Goal: Task Accomplishment & Management: Use online tool/utility

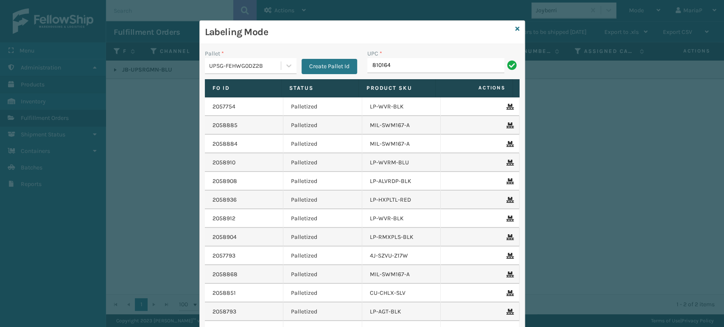
type input "8101645"
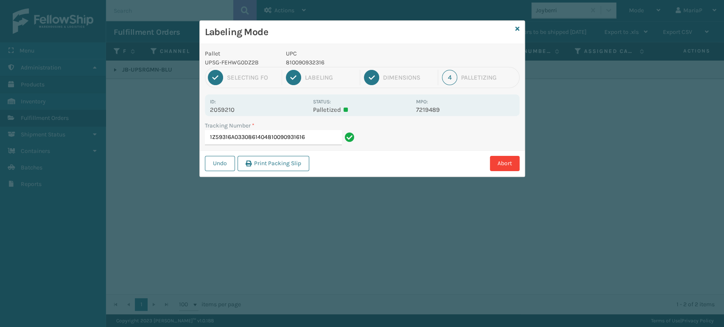
type input "1Z59316A0330861404810090931616"
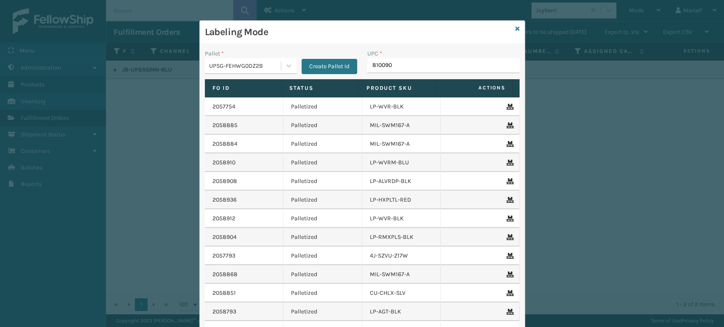
type input "8100909"
type input "810090932316"
type input "LP-STMRC-SLV"
type input "8101645022"
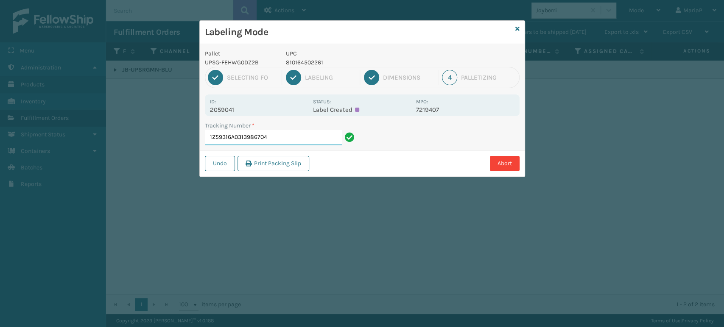
click at [281, 137] on input "1Z59316A0313986704" at bounding box center [273, 137] width 137 height 15
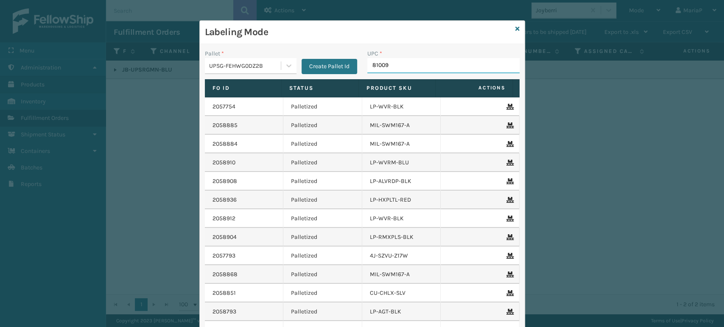
type input "810090"
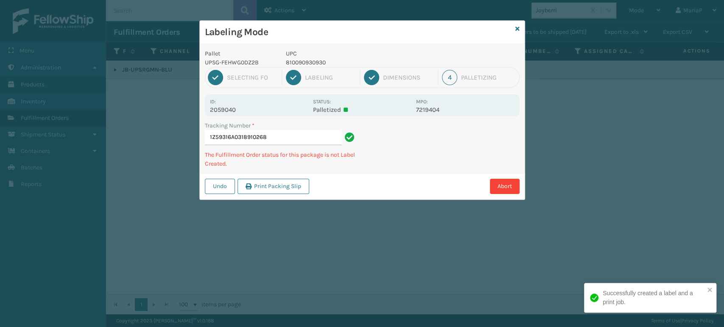
click at [303, 61] on p "810090930930" at bounding box center [348, 62] width 125 height 9
copy p "810090930930"
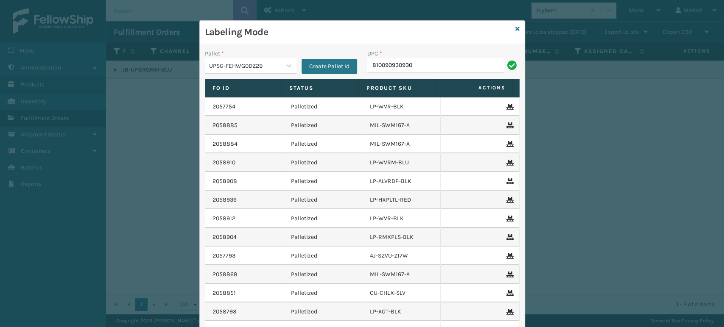
type input "810090930930"
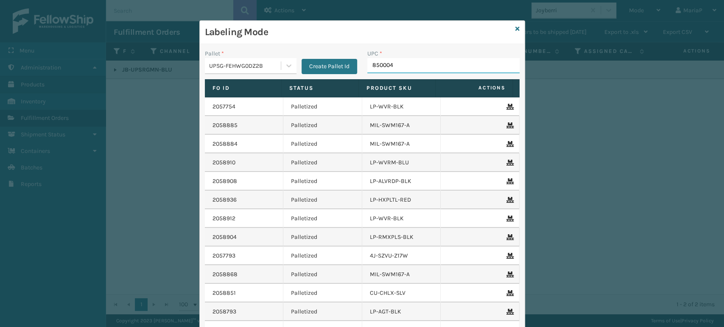
type input "8500044"
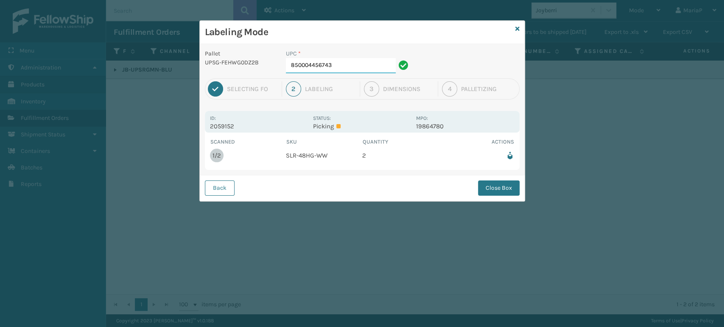
click at [337, 69] on input "850004456743" at bounding box center [341, 65] width 110 height 15
click at [486, 189] on button "Close Box" at bounding box center [499, 188] width 42 height 15
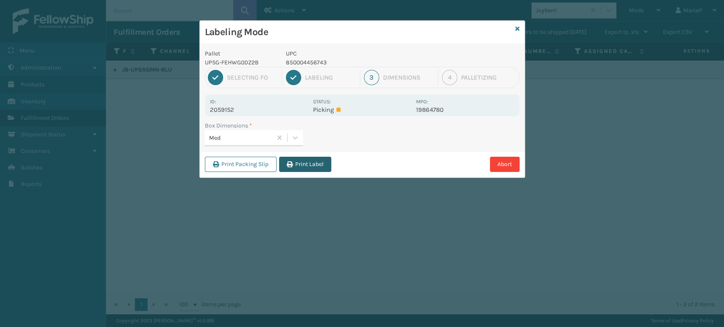
click at [282, 162] on button "Print Label" at bounding box center [305, 164] width 52 height 15
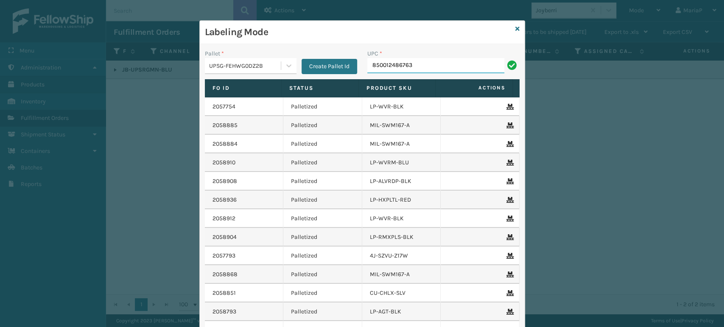
type input "850012486763"
type input "FL-OLVA-CRM"
type input "85001"
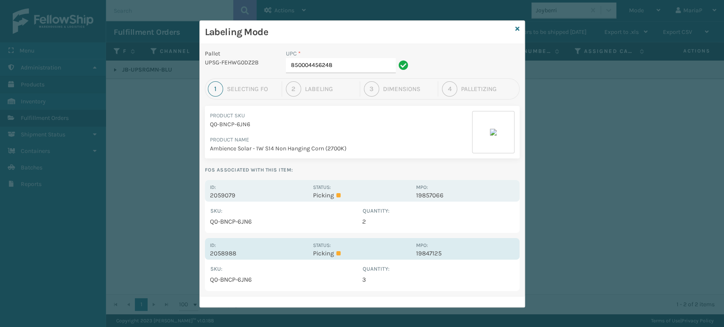
click at [229, 250] on p "2058988" at bounding box center [259, 254] width 98 height 8
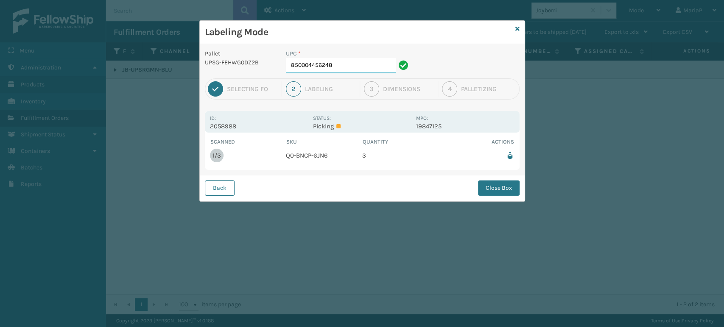
click at [343, 69] on input "850004456248" at bounding box center [341, 65] width 110 height 15
click at [482, 189] on button "Close Box" at bounding box center [499, 188] width 42 height 15
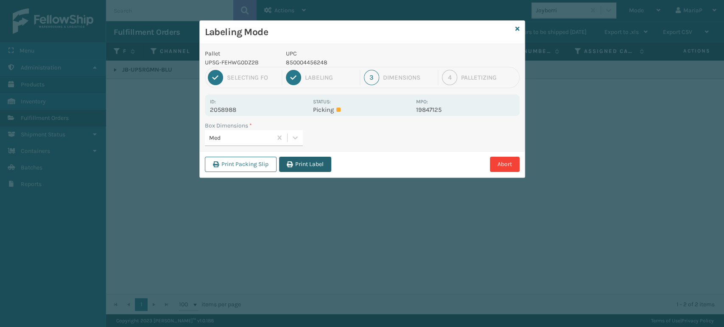
click at [318, 170] on button "Print Label" at bounding box center [305, 164] width 52 height 15
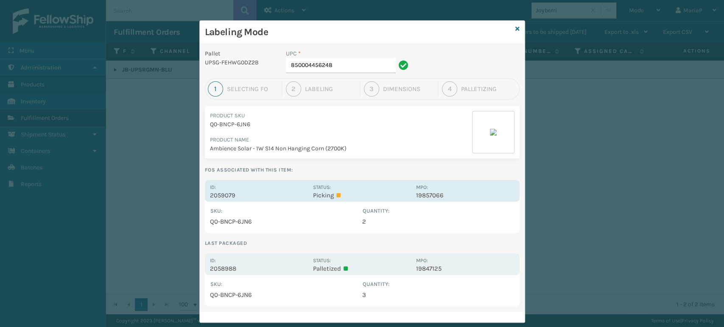
click at [228, 195] on p "2059079" at bounding box center [259, 196] width 98 height 8
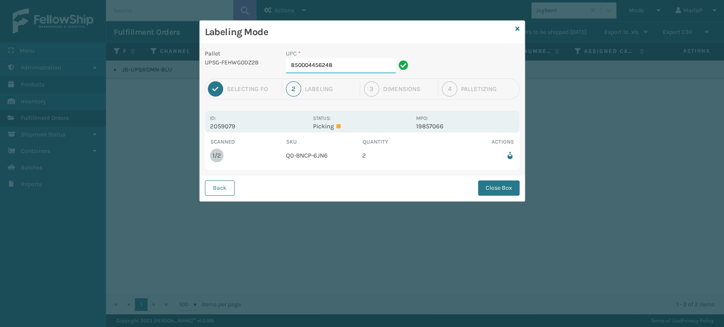
click at [358, 64] on input "850004456248" at bounding box center [341, 65] width 110 height 15
click at [503, 189] on button "Close Box" at bounding box center [499, 188] width 42 height 15
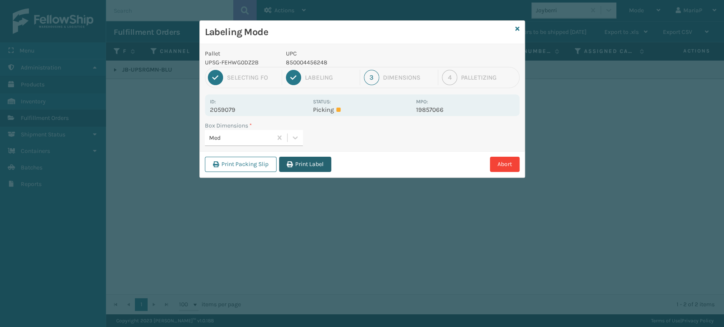
click at [305, 158] on button "Print Label" at bounding box center [305, 164] width 52 height 15
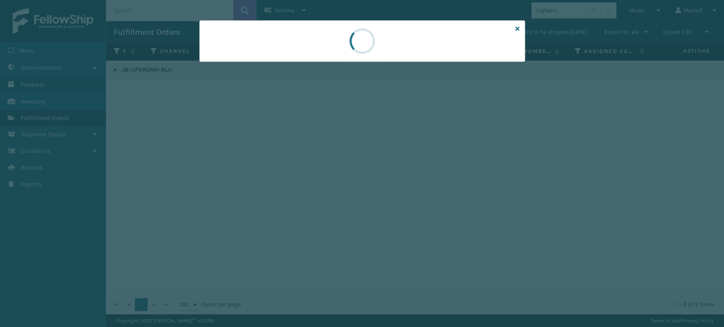
click at [305, 158] on div at bounding box center [362, 163] width 724 height 327
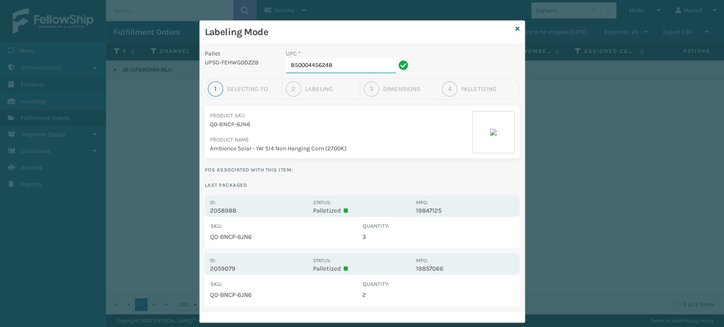
click at [359, 68] on input "850004456248" at bounding box center [341, 65] width 110 height 15
type input "85810000792"
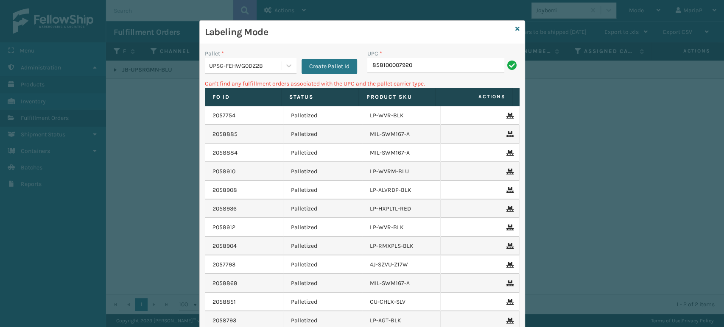
type input "858100007920"
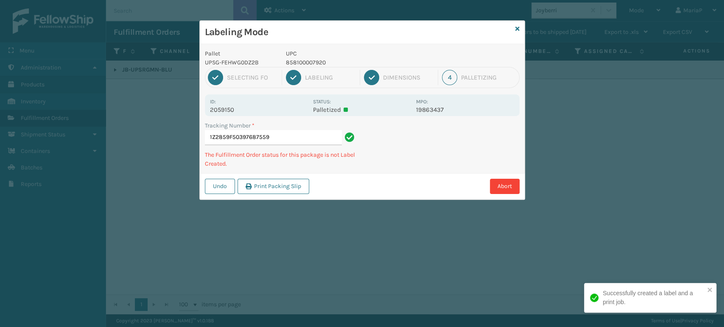
click at [326, 62] on p "858100007920" at bounding box center [348, 62] width 125 height 9
click at [323, 61] on p "858100007920" at bounding box center [348, 62] width 125 height 9
copy p "858100007920"
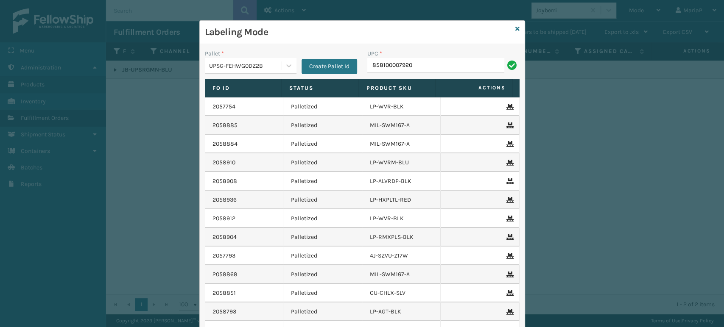
type input "858100007920"
type input "850040667127"
type input "840985124038"
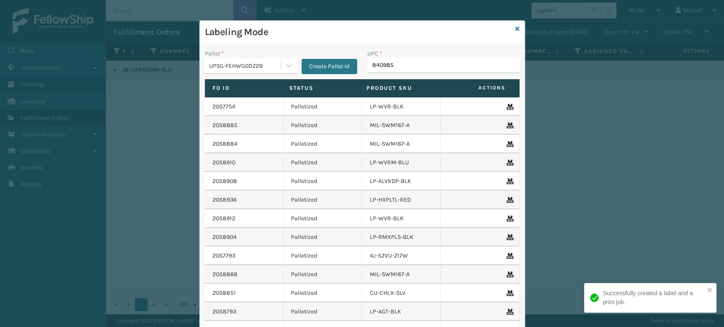
type input "8409851"
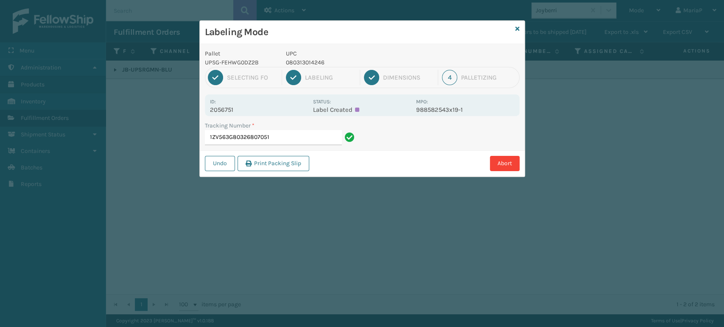
click at [305, 64] on p "080313014246" at bounding box center [348, 62] width 125 height 9
drag, startPoint x: 305, startPoint y: 64, endPoint x: 305, endPoint y: 59, distance: 4.7
click at [305, 64] on p "080313014246" at bounding box center [348, 62] width 125 height 9
copy p "080313014246"
click at [302, 132] on input "1ZV563G80326807051" at bounding box center [273, 137] width 137 height 15
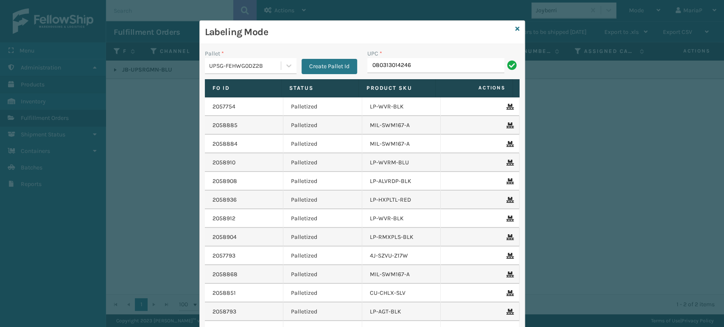
type input "080313014246"
click at [428, 75] on div "UPC * 080313014246" at bounding box center [443, 64] width 162 height 30
click at [422, 70] on input "080313014246" at bounding box center [435, 65] width 137 height 15
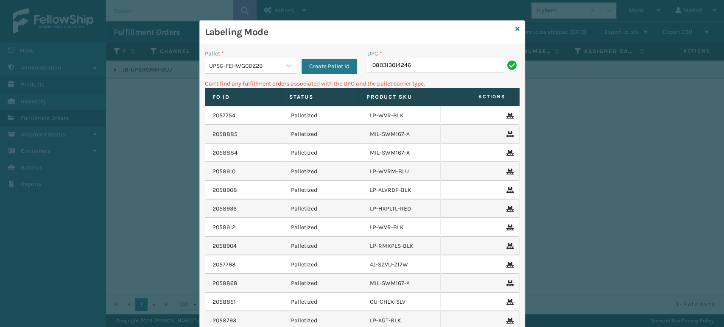
click at [442, 70] on input "080313014246" at bounding box center [435, 65] width 137 height 15
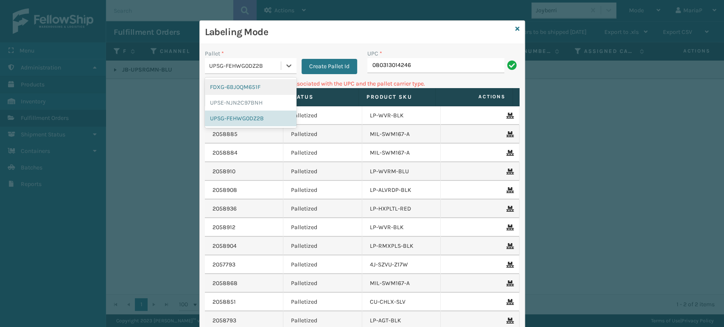
click at [259, 63] on div "UPSG-FEHWG0DZ2B" at bounding box center [245, 66] width 73 height 9
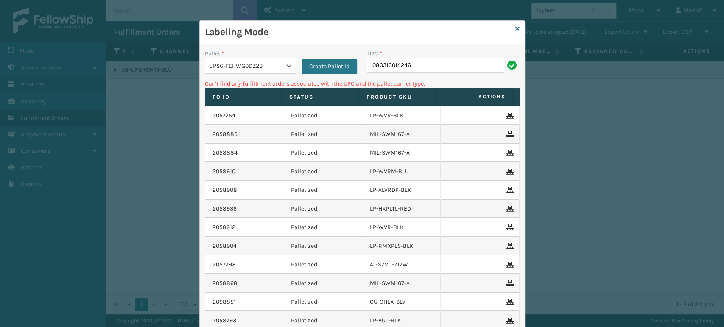
click at [268, 71] on div "UPSG-FEHWG0DZ2B" at bounding box center [243, 66] width 76 height 14
click at [274, 67] on div "UPSG-FEHWG0DZ2B" at bounding box center [245, 66] width 73 height 9
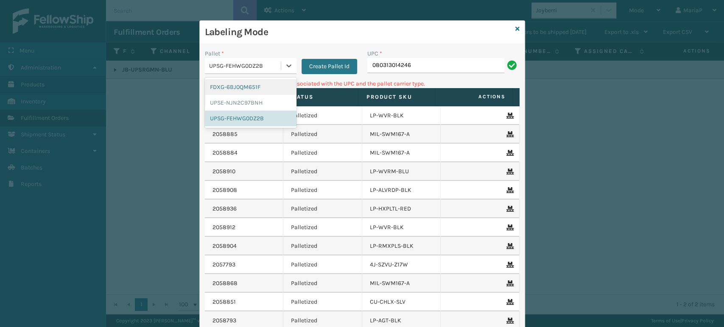
click at [263, 89] on div "FDXG-6BJ0QM651F" at bounding box center [251, 87] width 92 height 16
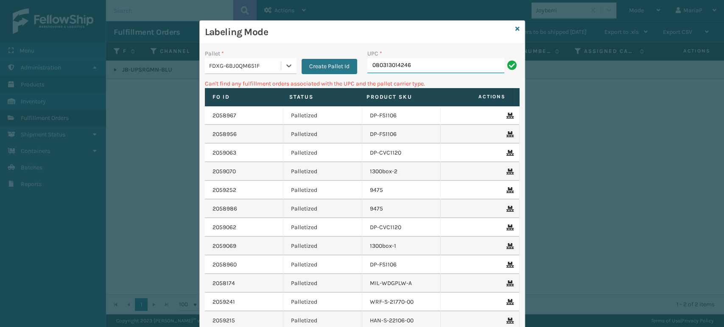
click at [425, 69] on input "080313014246" at bounding box center [435, 65] width 137 height 15
click at [411, 70] on input "080313014246" at bounding box center [435, 65] width 137 height 15
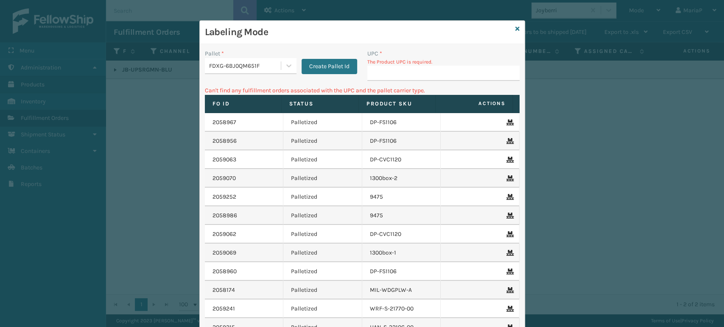
click at [245, 59] on div "FDXG-6BJ0QM651F" at bounding box center [243, 66] width 76 height 14
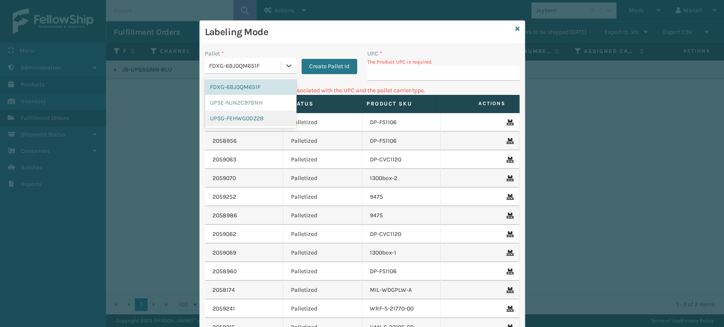
drag, startPoint x: 233, startPoint y: 122, endPoint x: 416, endPoint y: 67, distance: 190.6
click at [236, 121] on div "UPSG-FEHWG0DZ2B" at bounding box center [251, 119] width 92 height 16
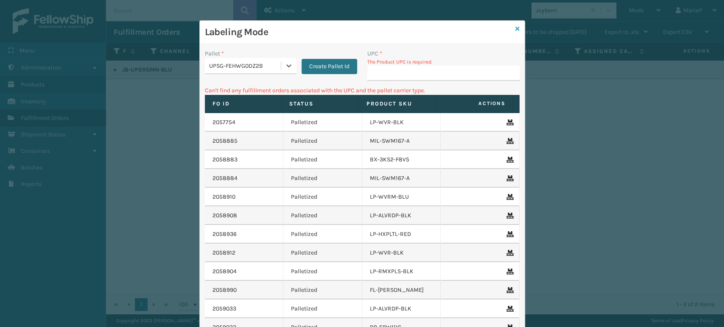
click at [515, 26] on icon at bounding box center [517, 29] width 4 height 6
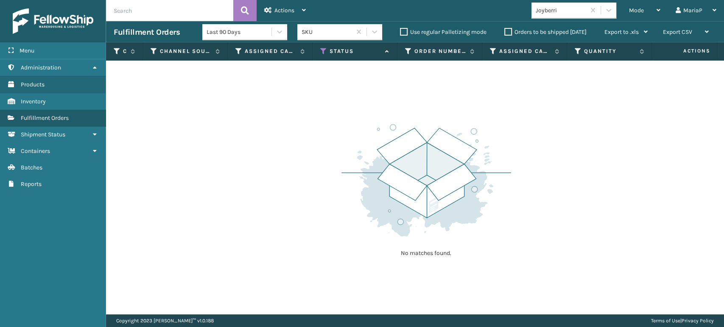
click at [543, 16] on div "Joyberri" at bounding box center [559, 10] width 54 height 14
type input "ems"
click at [546, 33] on div "Emson" at bounding box center [574, 32] width 85 height 16
click at [633, 6] on div "Mode" at bounding box center [644, 10] width 31 height 21
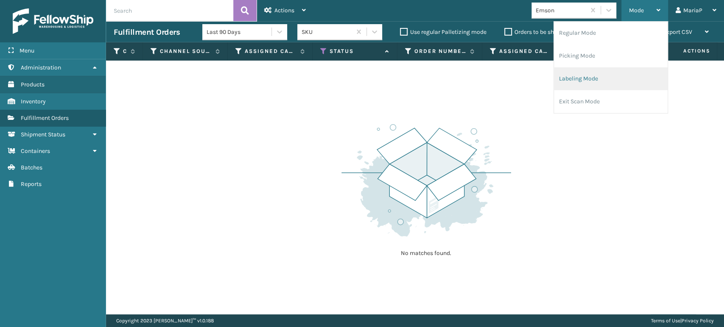
click at [612, 77] on li "Labeling Mode" at bounding box center [611, 78] width 114 height 23
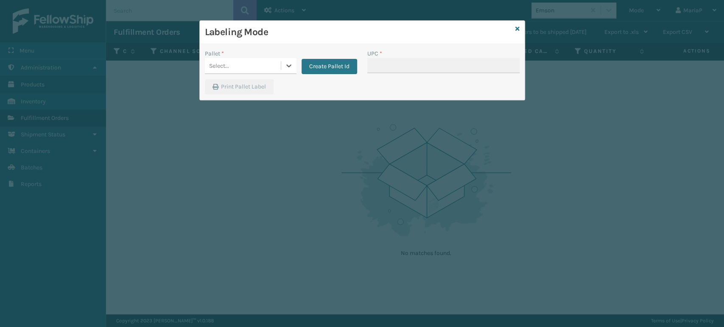
click at [276, 62] on div "Select..." at bounding box center [243, 66] width 76 height 14
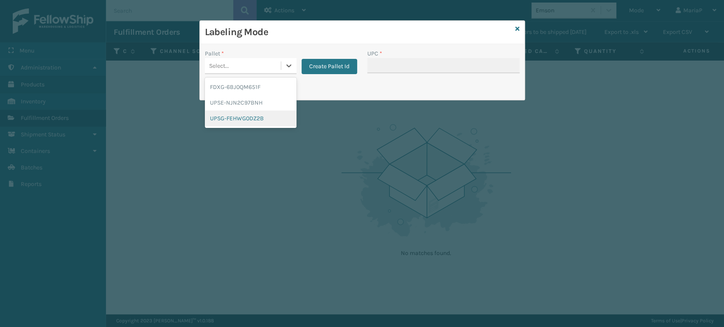
click at [261, 120] on div "UPSG-FEHWG0DZ2B" at bounding box center [251, 119] width 92 height 16
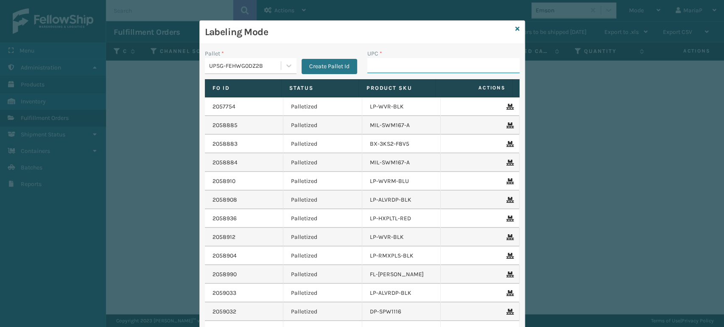
click at [375, 71] on input "UPC *" at bounding box center [443, 65] width 152 height 15
type input "8409851179"
type input "8409851"
type input "840985"
type input "8409851"
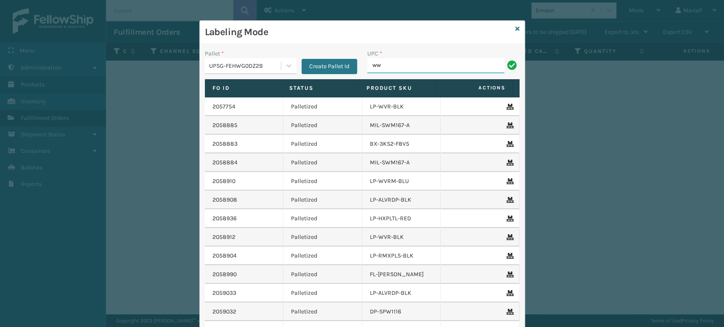
type input "WWSLP"
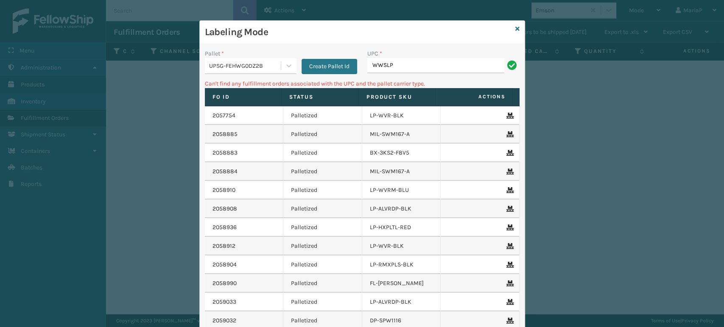
click at [255, 63] on div "UPSG-FEHWG0DZ2B" at bounding box center [245, 66] width 73 height 9
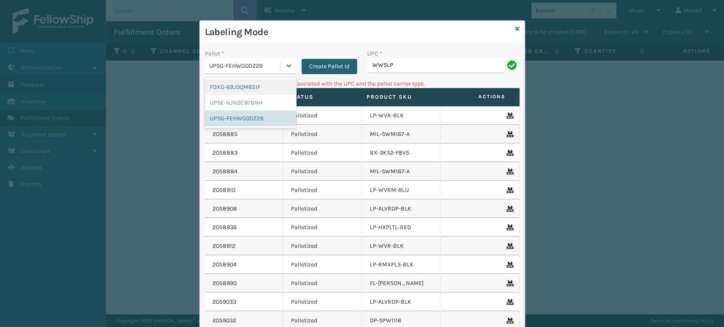
click at [328, 70] on button "Create Pallet Id" at bounding box center [330, 66] width 56 height 15
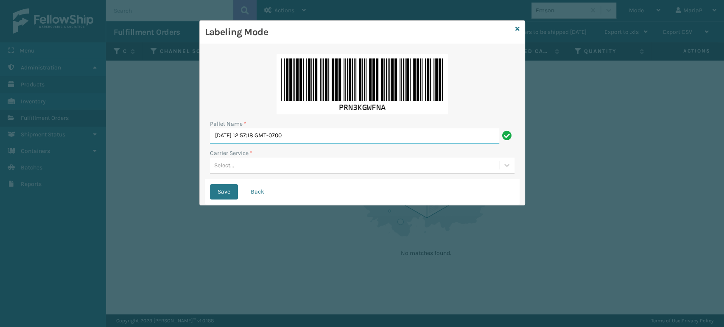
click at [336, 130] on input "[DATE] 12:57:18 GMT-0700" at bounding box center [354, 136] width 289 height 15
type input "BOX TRUCK"
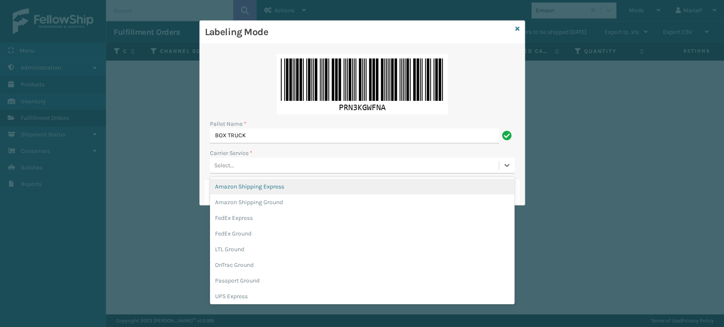
click at [227, 165] on div "Select..." at bounding box center [224, 165] width 20 height 9
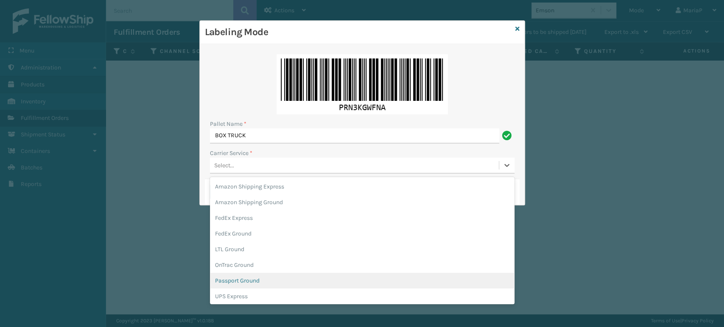
scroll to position [48, 0]
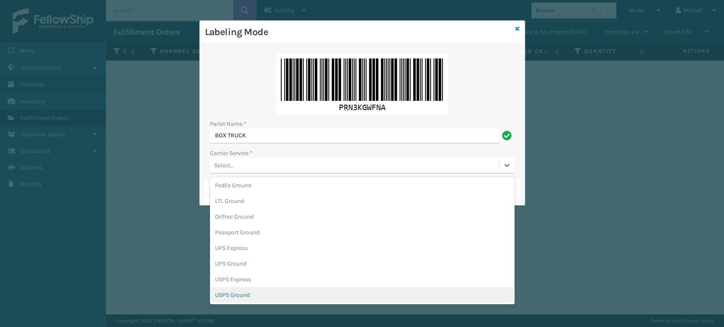
click at [232, 297] on div "USPS Ground" at bounding box center [362, 296] width 305 height 16
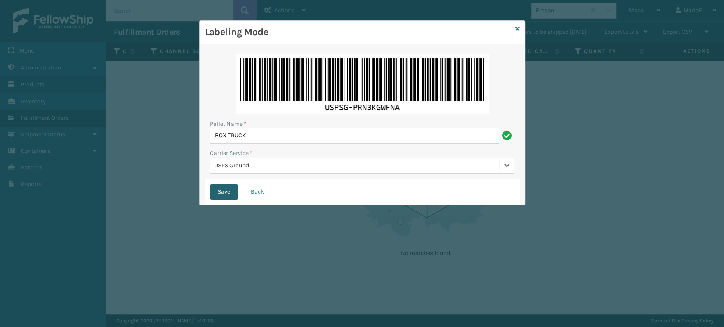
click at [227, 192] on button "Save" at bounding box center [224, 192] width 28 height 15
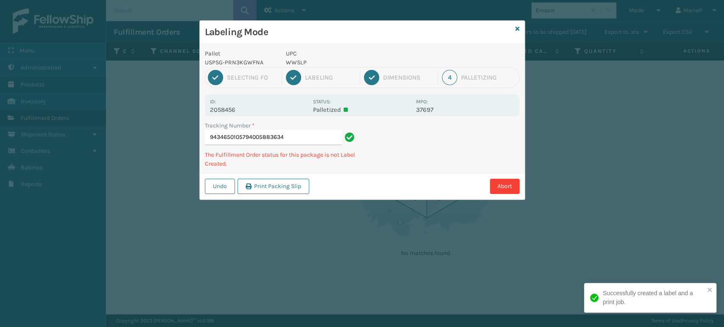
click at [304, 62] on p "WWSLP" at bounding box center [348, 62] width 125 height 9
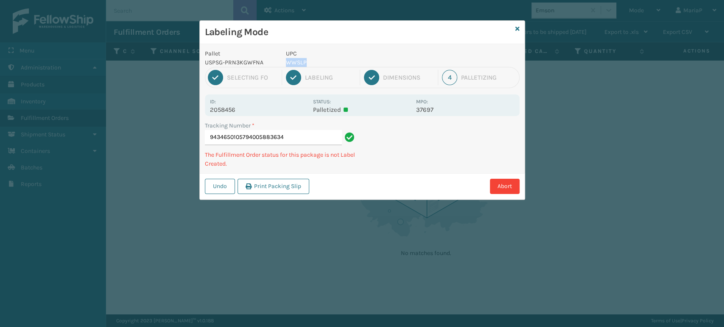
copy p "WWSLP"
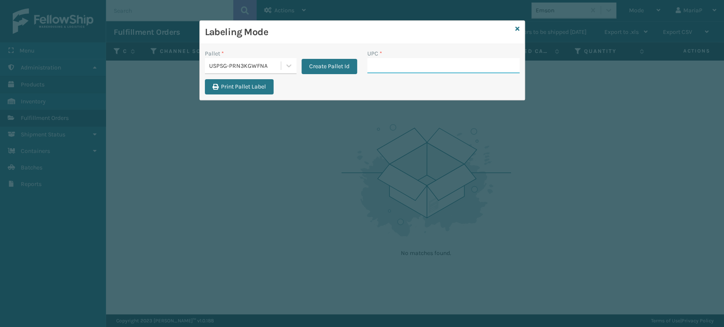
click at [386, 72] on input "UPC *" at bounding box center [443, 65] width 152 height 15
paste input "WWSLP"
type input "WWSLP"
click at [386, 72] on input "UPC *" at bounding box center [443, 65] width 152 height 15
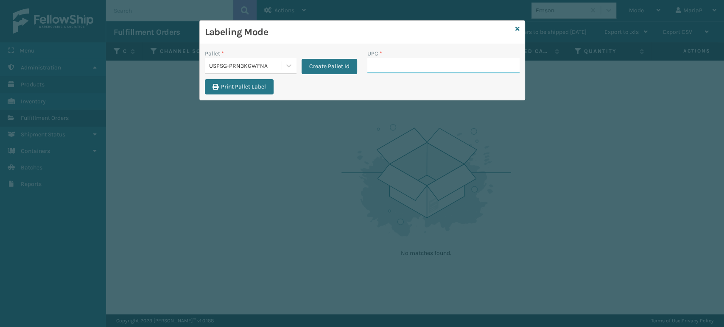
click at [386, 72] on input "UPC *" at bounding box center [443, 65] width 152 height 15
paste input "WWSLP"
type input "WWSLP"
type input "8409851"
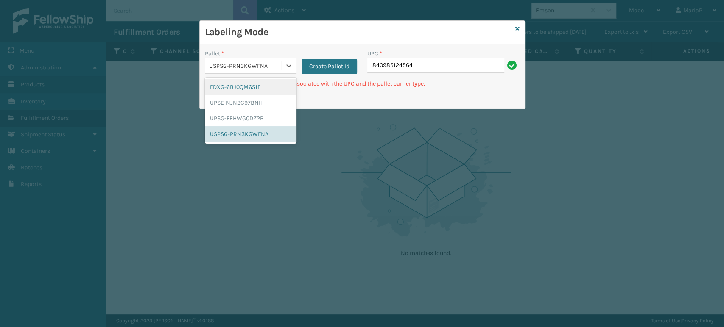
click at [218, 72] on div "USPSG-PRN3KGWFNA" at bounding box center [243, 66] width 76 height 14
click at [247, 89] on div "FDXG-6BJ0QM651F" at bounding box center [251, 87] width 92 height 16
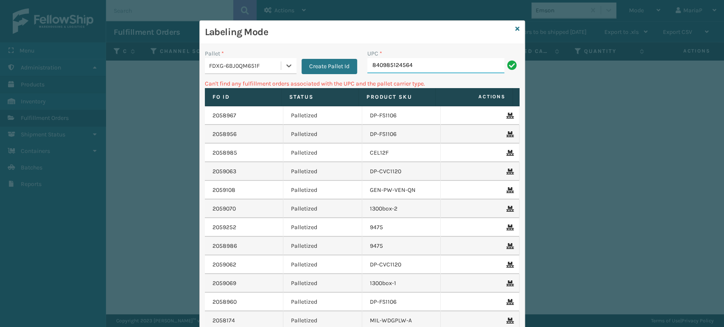
click at [413, 62] on input "840985124564" at bounding box center [435, 65] width 137 height 15
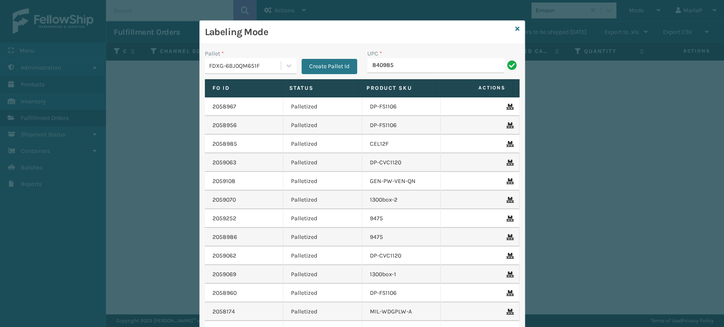
type input "8409851"
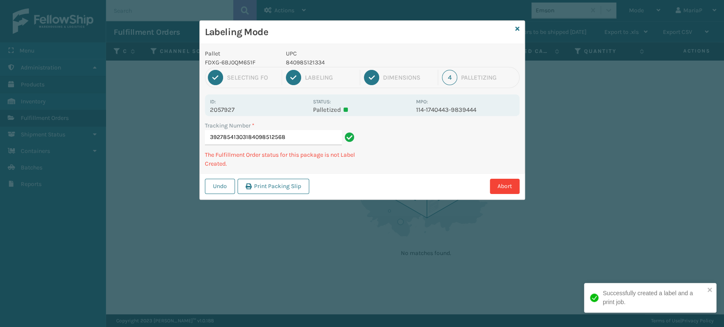
type input "392785413031840985125684"
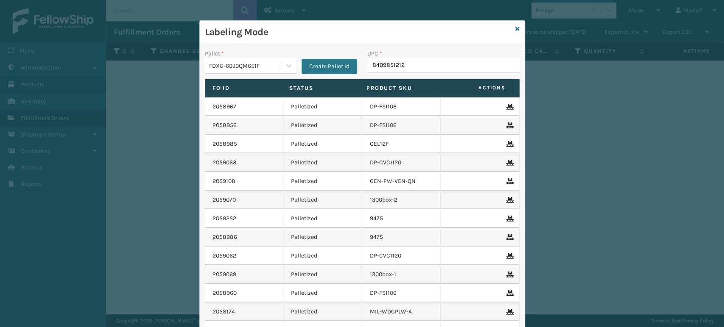
type input "84098512128"
type input "840985117610"
type input "84098512"
type input "84998603389"
type input "8499860"
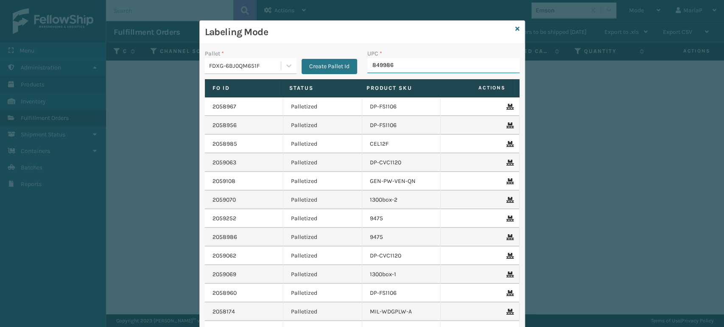
type input "8499860"
type input "840985"
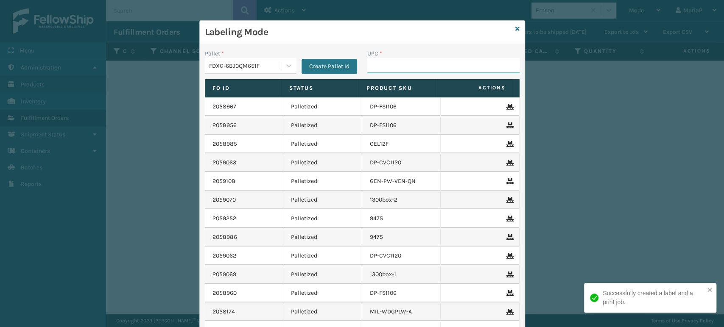
click at [375, 67] on input "UPC *" at bounding box center [443, 65] width 152 height 15
click at [404, 62] on input "UPC *" at bounding box center [443, 65] width 152 height 15
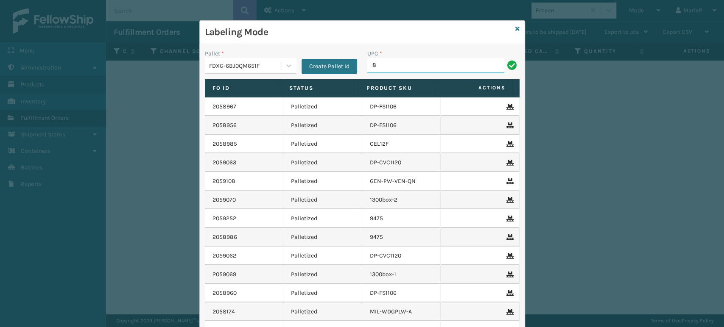
click at [397, 64] on input "8" at bounding box center [435, 65] width 137 height 15
click at [397, 64] on input "858100" at bounding box center [435, 65] width 137 height 15
type input "858100007906"
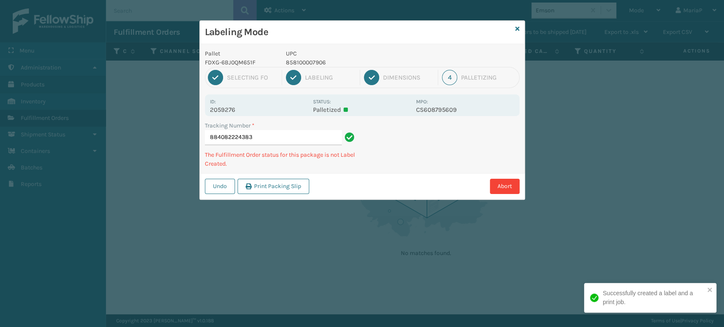
click at [297, 65] on p "858100007906" at bounding box center [348, 62] width 125 height 9
copy p "858100007906"
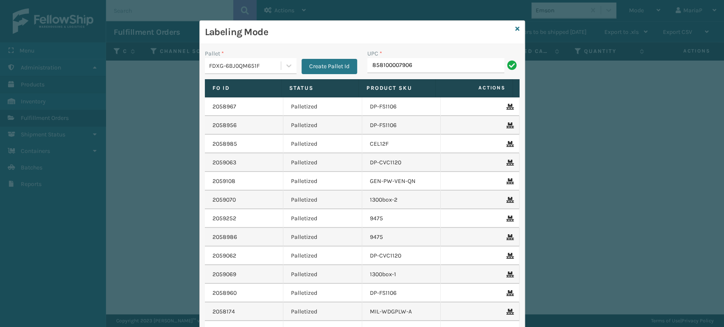
type input "858100007906"
type input "8581000"
type input "8500406"
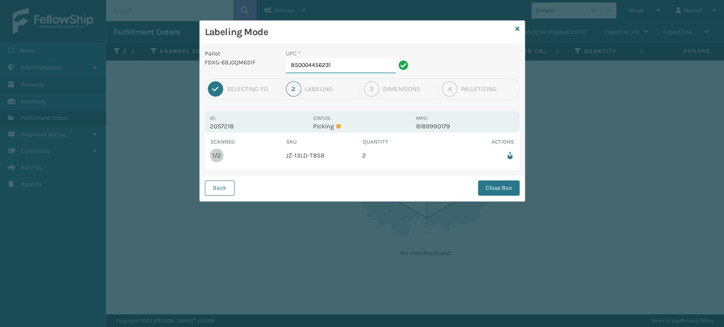
click at [358, 66] on input "850004456231" at bounding box center [341, 65] width 110 height 15
click at [505, 191] on button "Close Box" at bounding box center [499, 188] width 42 height 15
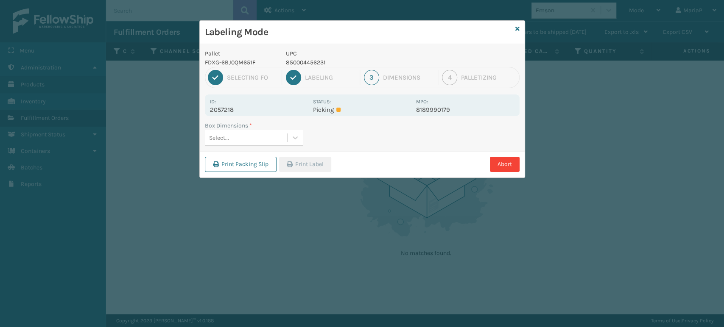
click at [232, 140] on div "Select..." at bounding box center [246, 138] width 82 height 14
type input "med"
drag, startPoint x: 288, startPoint y: 163, endPoint x: 303, endPoint y: 166, distance: 15.1
click at [288, 162] on icon "button" at bounding box center [290, 165] width 6 height 6
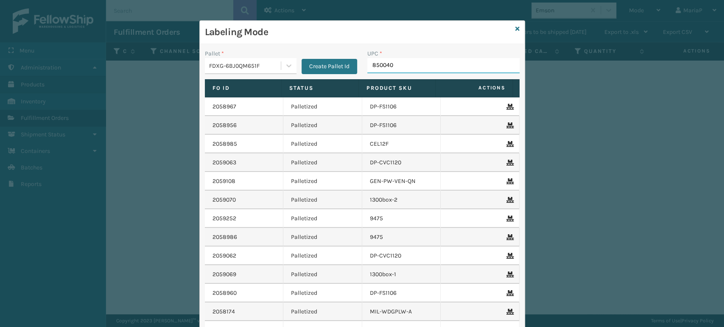
type input "8500406"
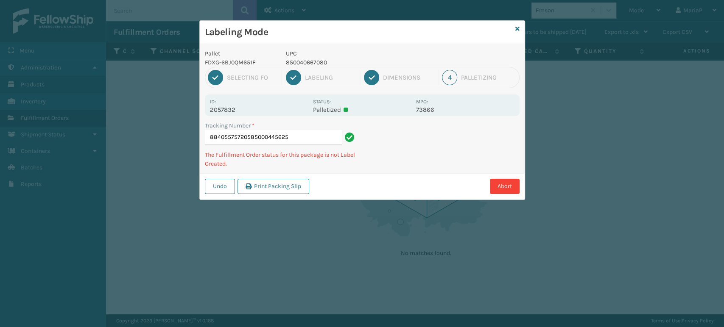
type input "884055757205850004456255"
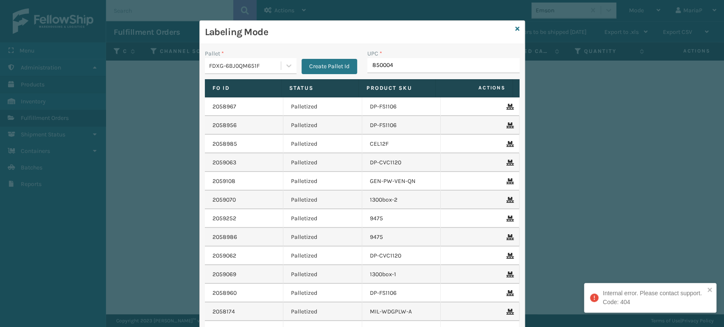
type input "8500044"
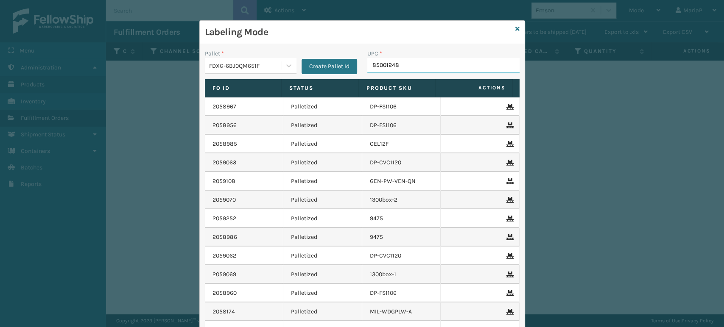
type input "850012486"
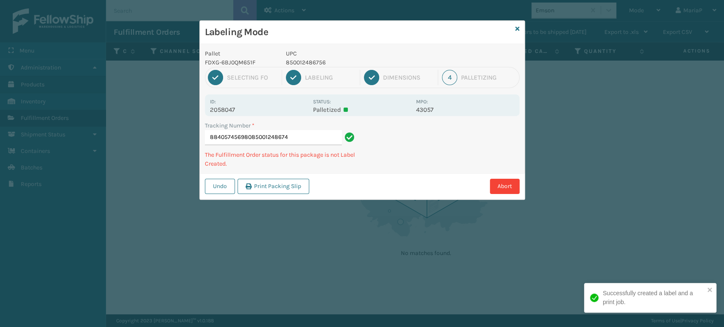
type input "884057456980850012486749"
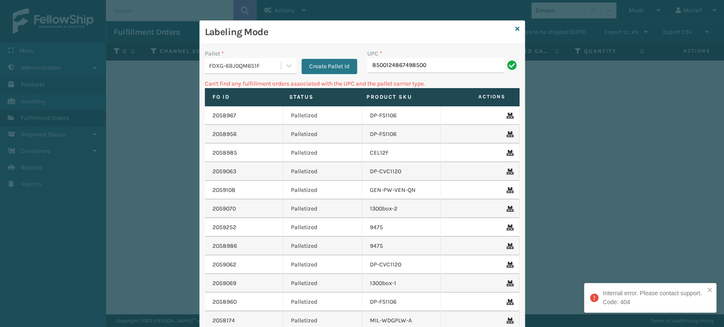
type input "85001248674985001"
click at [470, 77] on div "UPC * 850012486749850012486749" at bounding box center [443, 64] width 162 height 30
click at [467, 70] on input "850012486749850012486749" at bounding box center [435, 65] width 137 height 15
click at [467, 69] on input "850012486749850012486749" at bounding box center [435, 65] width 137 height 15
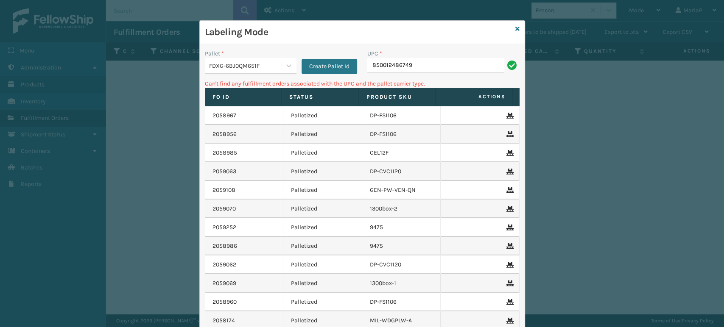
click at [246, 70] on div "FDXG-6BJ0QM651F" at bounding box center [243, 66] width 76 height 14
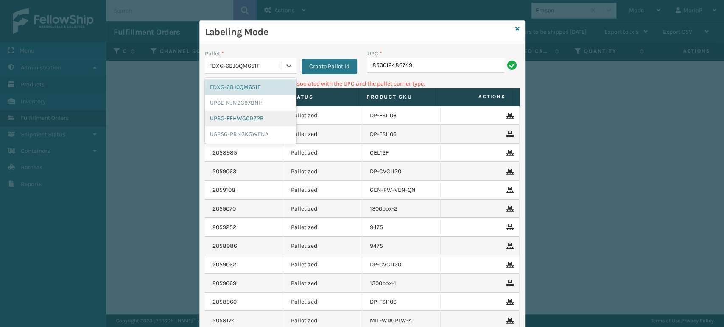
click at [243, 118] on div "UPSG-FEHWG0DZ2B" at bounding box center [251, 119] width 92 height 16
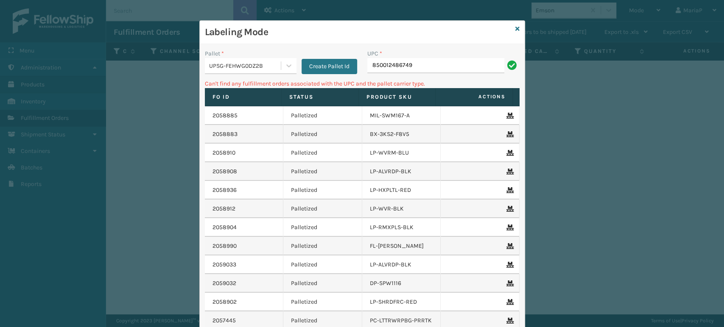
click at [445, 53] on div "UPC *" at bounding box center [443, 53] width 152 height 9
click at [455, 67] on input "850012486749" at bounding box center [435, 65] width 137 height 15
click at [411, 63] on input "850012486749" at bounding box center [435, 65] width 137 height 15
type input "850040667141"
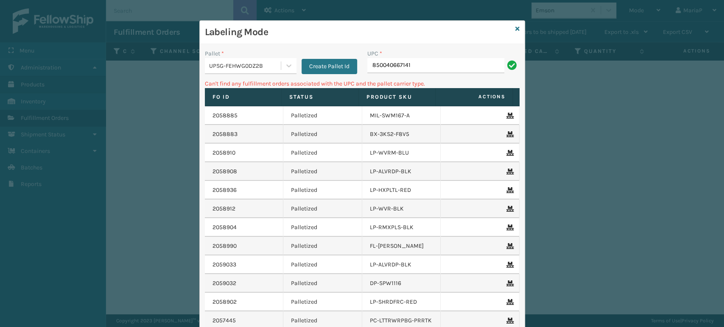
click at [255, 65] on div "UPSG-FEHWG0DZ2B" at bounding box center [245, 66] width 73 height 9
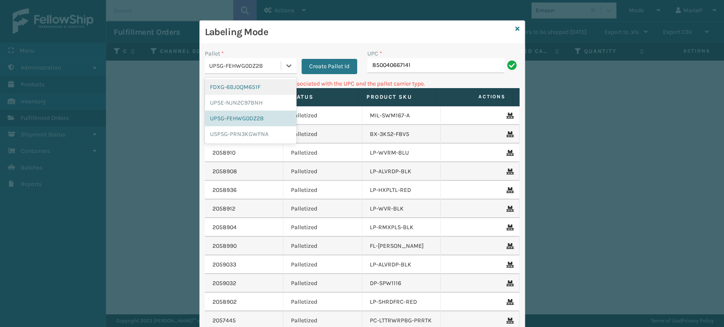
click at [258, 84] on div "FDXG-6BJ0QM651F" at bounding box center [251, 87] width 92 height 16
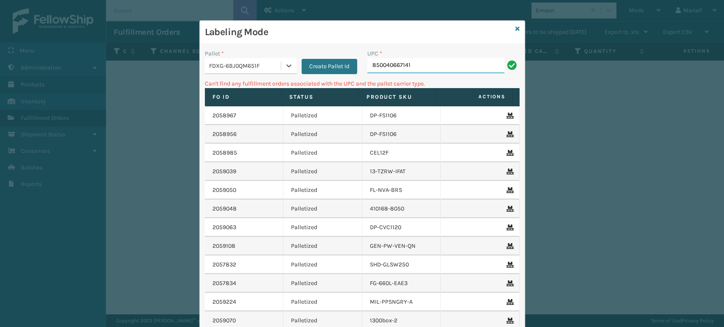
click at [411, 64] on input "850040667141" at bounding box center [435, 65] width 137 height 15
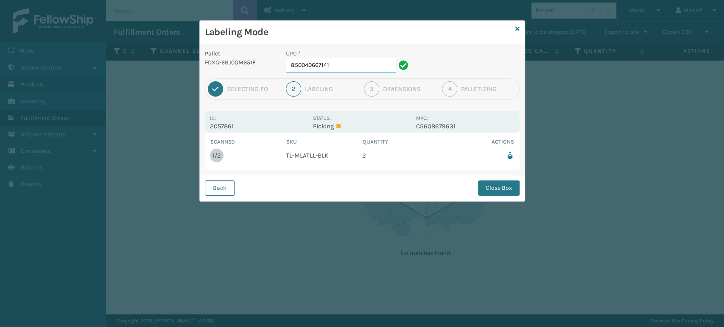
click at [381, 61] on input "850040667141" at bounding box center [341, 65] width 110 height 15
click at [506, 190] on button "Close Box" at bounding box center [499, 188] width 42 height 15
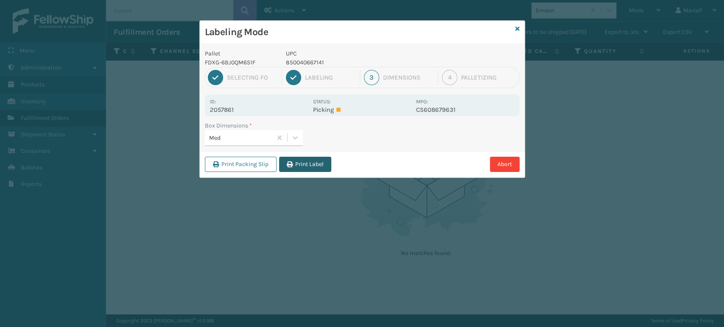
click at [311, 165] on button "Print Label" at bounding box center [305, 164] width 52 height 15
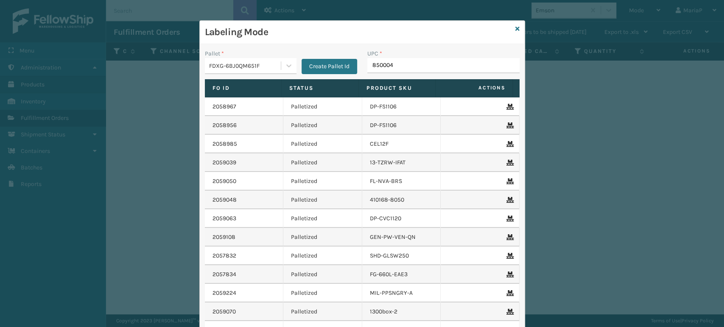
type input "8500044"
type input "8500406"
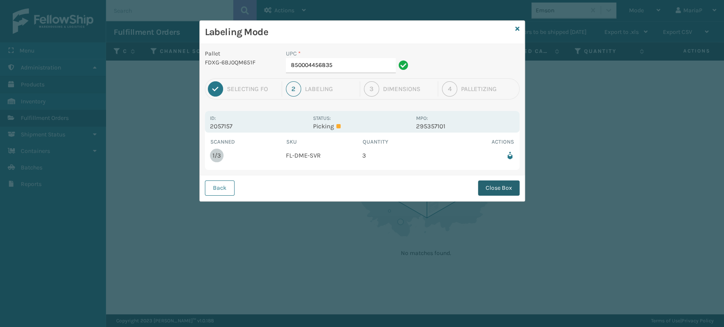
click at [490, 181] on button "Close Box" at bounding box center [499, 188] width 42 height 15
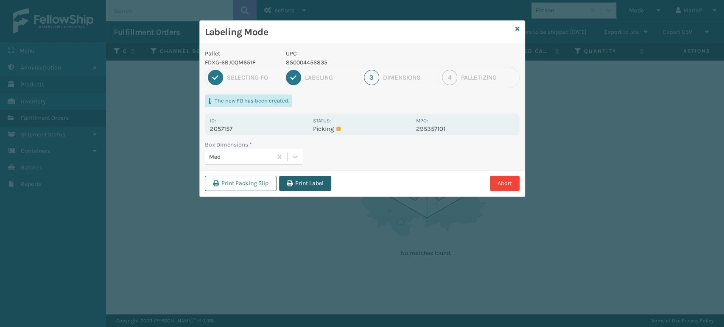
click at [317, 189] on button "Print Label" at bounding box center [305, 183] width 52 height 15
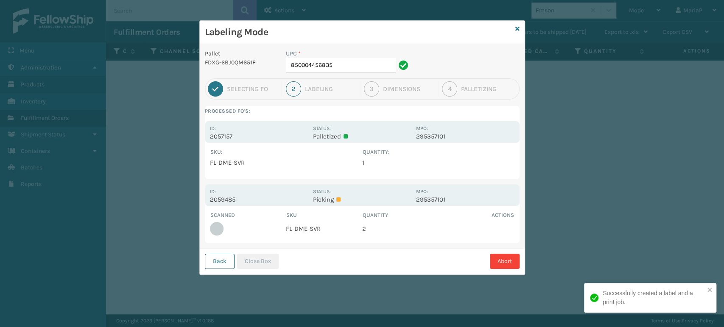
click at [227, 263] on button "Back" at bounding box center [220, 261] width 30 height 15
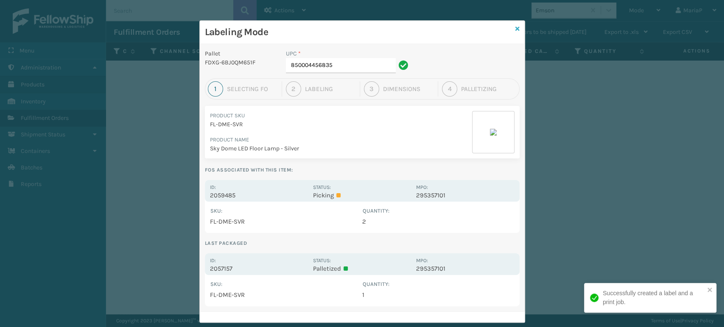
click at [515, 30] on icon at bounding box center [517, 29] width 4 height 6
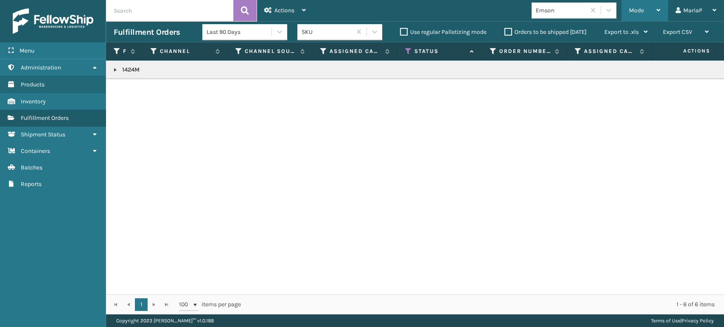
click at [625, 13] on div "Mode Regular Mode Picking Mode Labeling Mode Exit Scan Mode" at bounding box center [644, 10] width 47 height 21
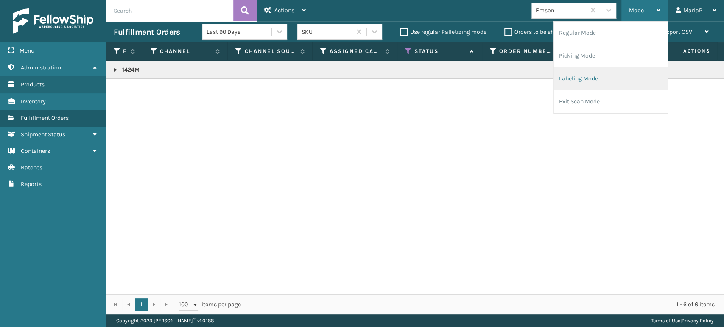
click at [574, 74] on li "Labeling Mode" at bounding box center [611, 78] width 114 height 23
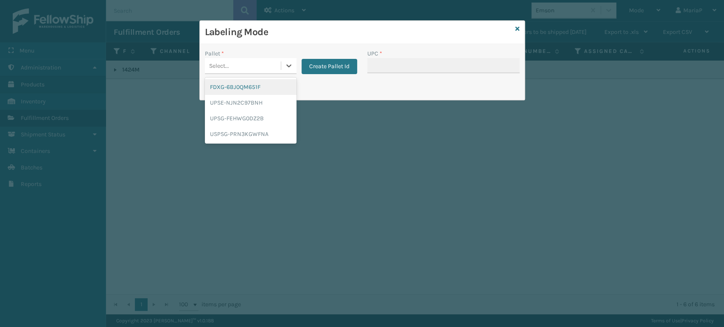
click at [238, 65] on div "Select..." at bounding box center [243, 66] width 76 height 14
click at [244, 129] on div "USPSG-PRN3KGWFNA" at bounding box center [251, 134] width 92 height 16
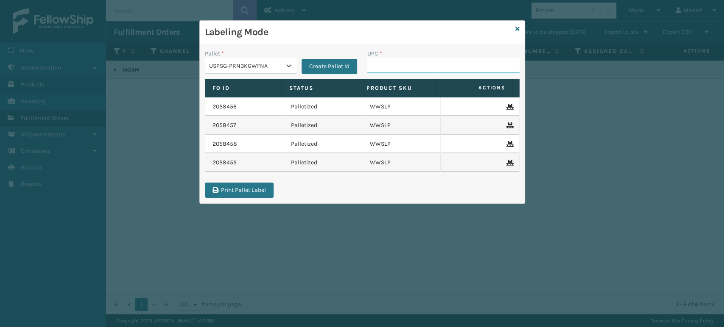
click at [390, 64] on input "UPC *" at bounding box center [443, 65] width 152 height 15
click at [234, 73] on div "USPSG-PRN3KGWFNA" at bounding box center [243, 66] width 76 height 14
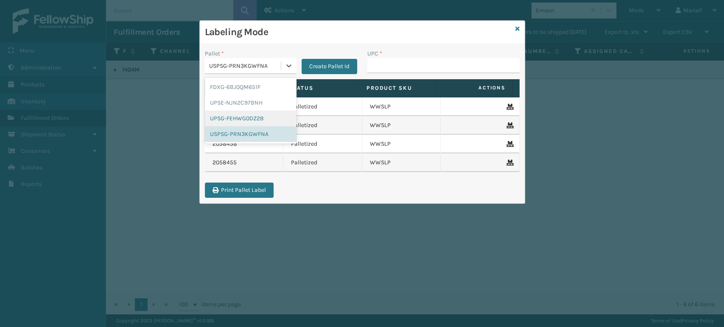
click at [241, 116] on div "UPSG-FEHWG0DZ2B" at bounding box center [251, 119] width 92 height 16
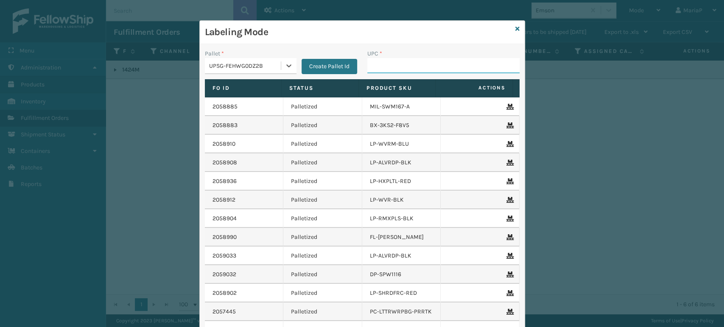
click at [381, 61] on input "UPC *" at bounding box center [443, 65] width 152 height 15
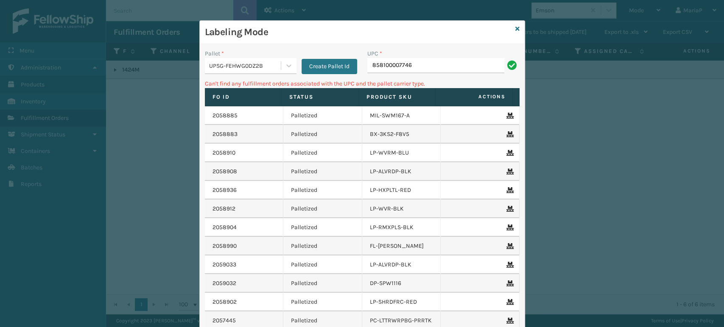
drag, startPoint x: 263, startPoint y: 64, endPoint x: 265, endPoint y: 76, distance: 12.8
click at [263, 64] on div "UPSG-FEHWG0DZ2B" at bounding box center [245, 66] width 73 height 9
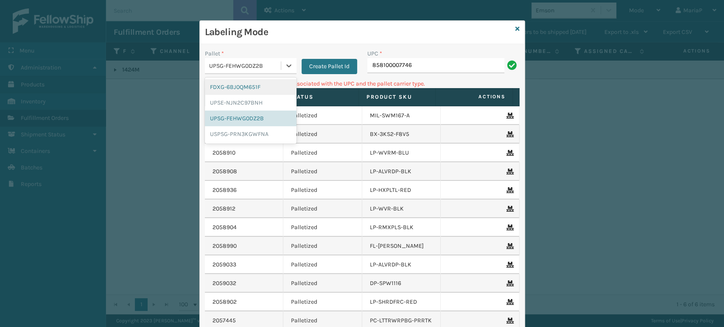
click at [250, 84] on div "FDXG-6BJ0QM651F" at bounding box center [251, 87] width 92 height 16
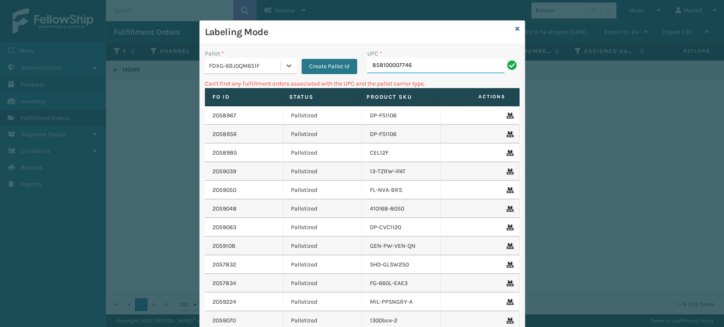
click at [399, 67] on input "858100007746" at bounding box center [435, 65] width 137 height 15
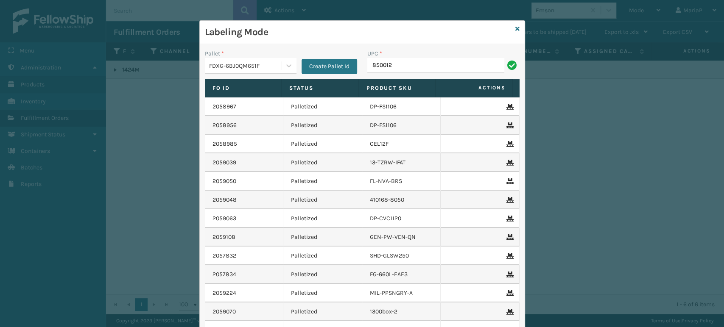
type input "8500124"
type input "8537990"
type input "8544030"
type input "858100007906"
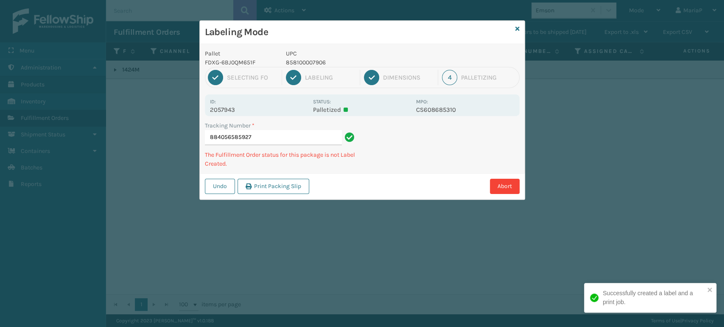
click at [322, 64] on p "858100007906" at bounding box center [348, 62] width 125 height 9
copy p "858100007906"
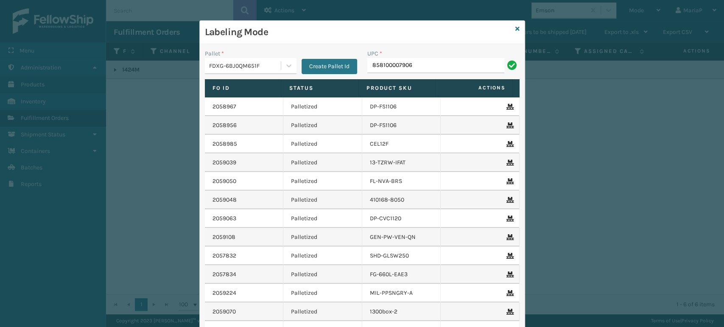
type input "858100007906"
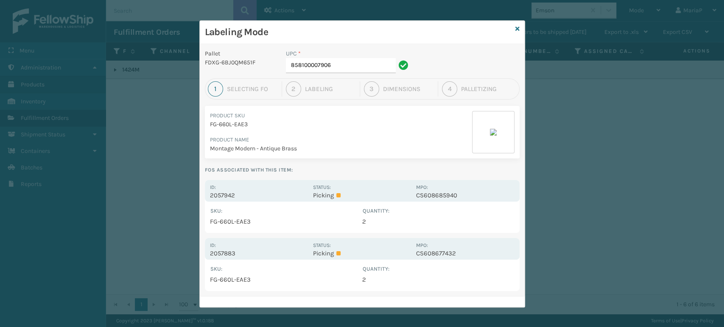
click at [214, 199] on p "2057942" at bounding box center [259, 196] width 98 height 8
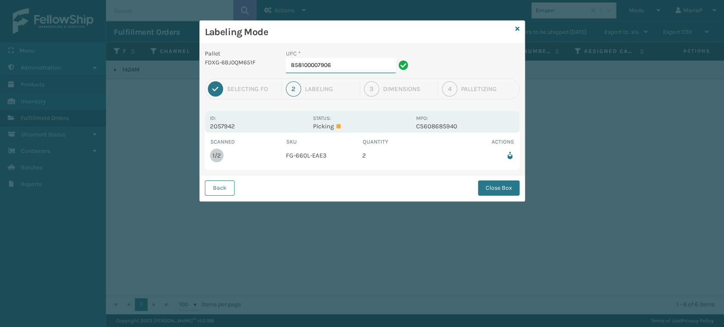
click at [349, 67] on input "858100007906" at bounding box center [341, 65] width 110 height 15
click at [498, 189] on button "Close Box" at bounding box center [499, 188] width 42 height 15
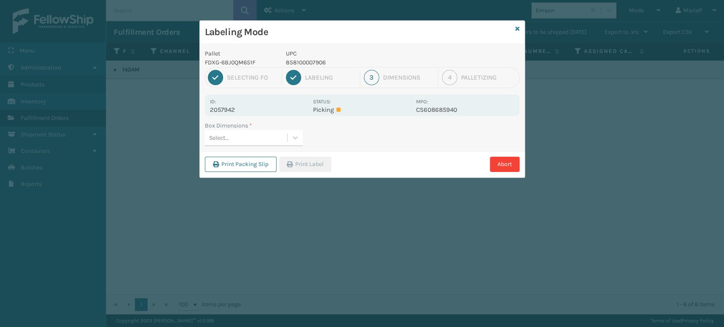
click at [263, 133] on div "Select..." at bounding box center [246, 138] width 82 height 14
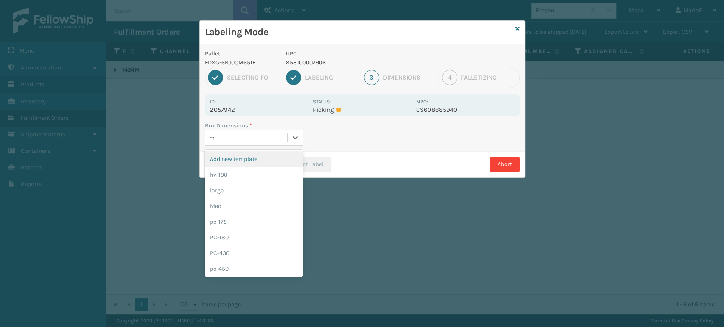
type input "med"
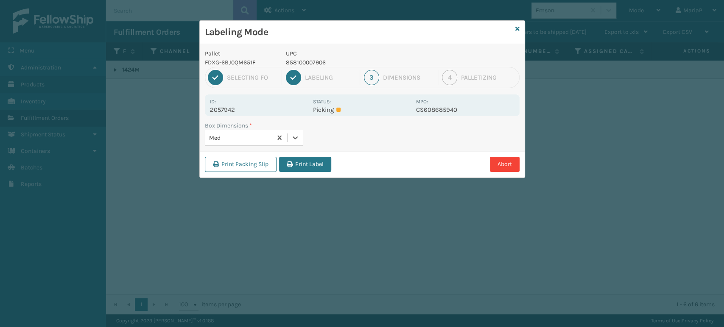
click at [311, 175] on div "Print Packing Slip Print Label Abort" at bounding box center [362, 164] width 325 height 26
click at [310, 171] on button "Print Label" at bounding box center [305, 164] width 52 height 15
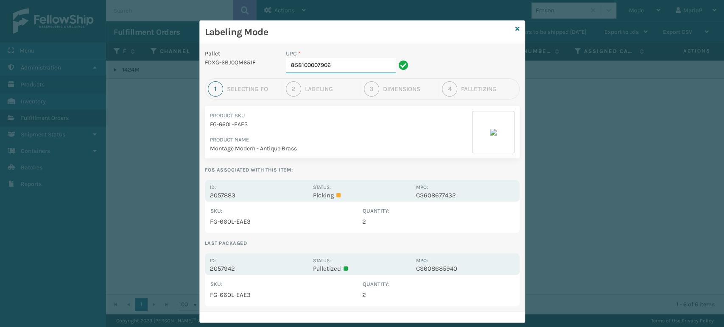
click at [360, 65] on input "858100007906" at bounding box center [341, 65] width 110 height 15
type input "8539130"
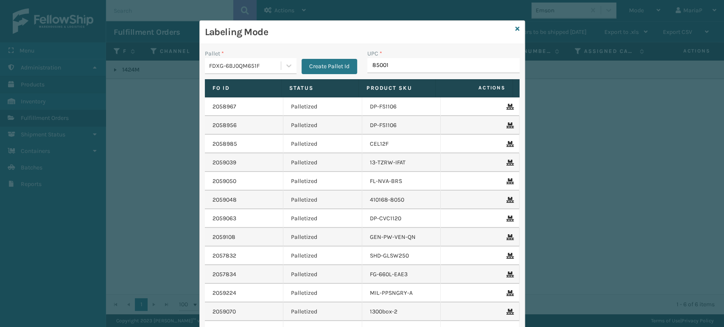
type input "850012"
type input "858100007906"
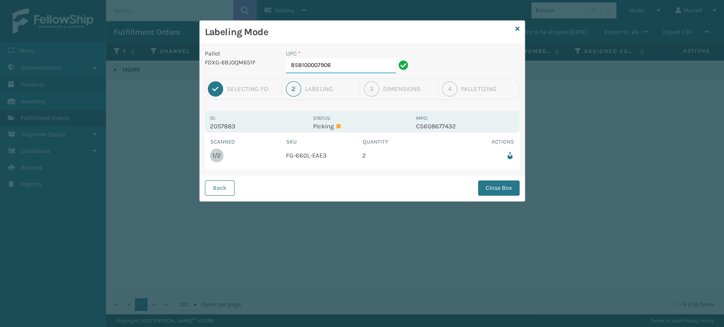
click at [384, 61] on input "858100007906" at bounding box center [341, 65] width 110 height 15
click at [489, 189] on button "Close Box" at bounding box center [499, 188] width 42 height 15
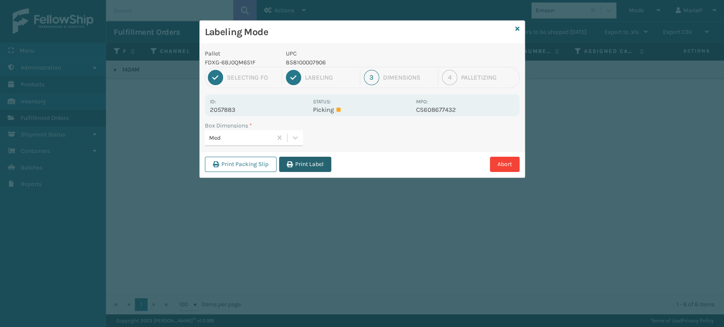
click at [291, 168] on button "Print Label" at bounding box center [305, 164] width 52 height 15
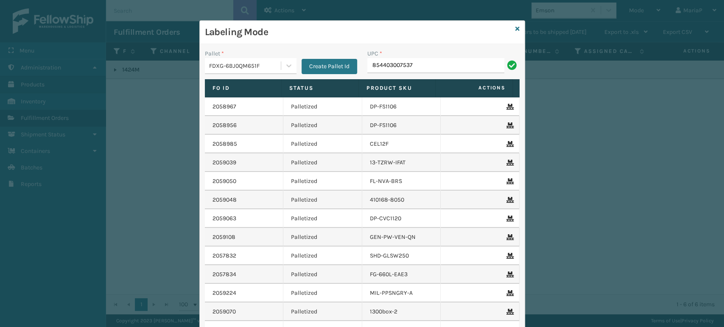
type input "854403007537"
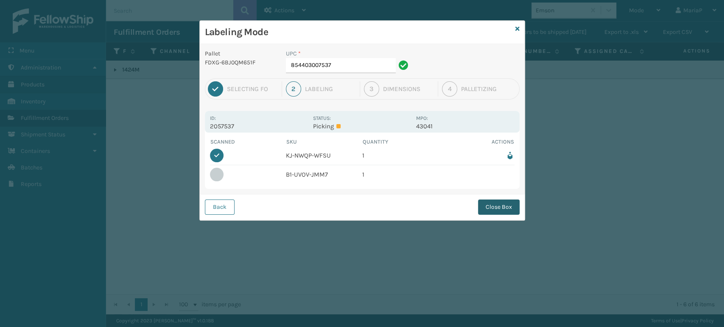
click at [512, 200] on button "Close Box" at bounding box center [499, 207] width 42 height 15
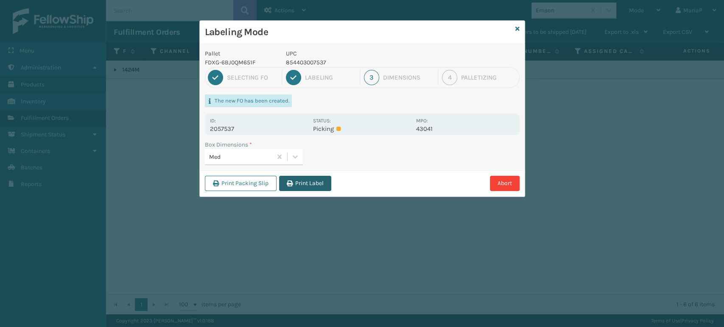
click at [298, 187] on button "Print Label" at bounding box center [305, 183] width 52 height 15
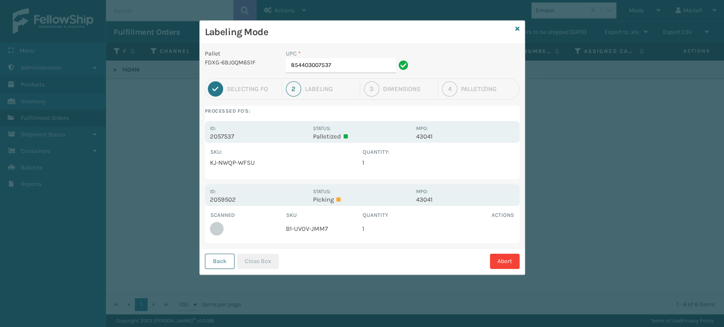
click at [224, 260] on button "Back" at bounding box center [220, 261] width 30 height 15
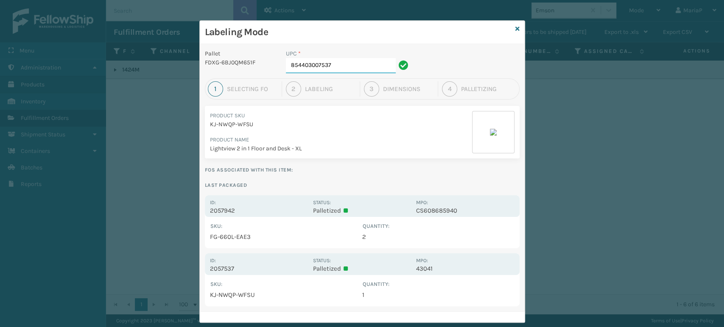
click at [351, 70] on input "854403007537" at bounding box center [341, 65] width 110 height 15
type input "85810"
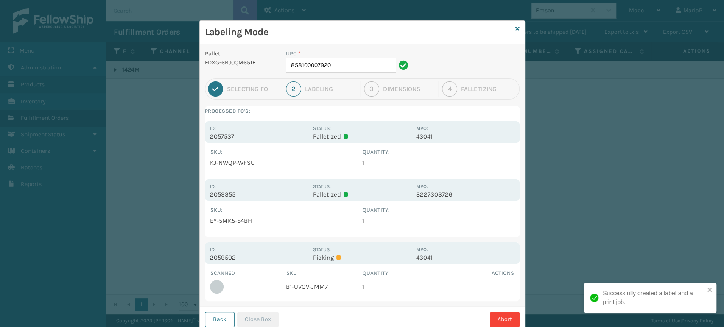
scroll to position [25, 0]
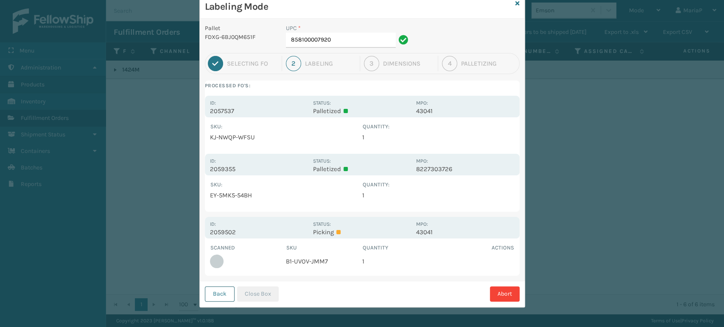
click at [224, 288] on button "Back" at bounding box center [220, 294] width 30 height 15
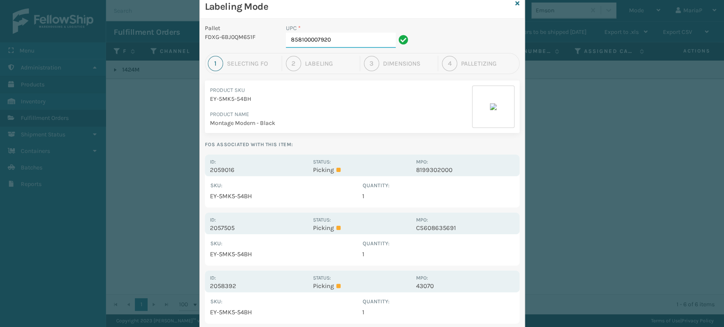
click at [333, 43] on input "858100007920" at bounding box center [341, 40] width 110 height 15
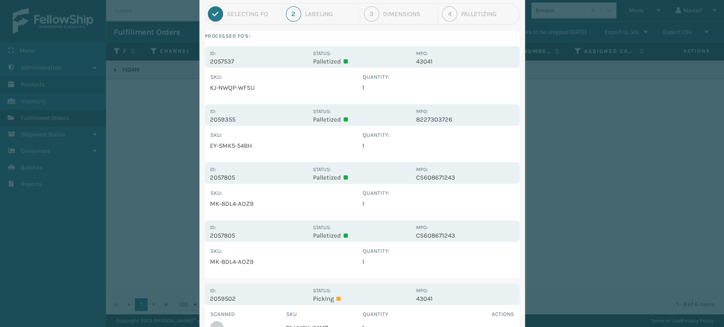
scroll to position [142, 0]
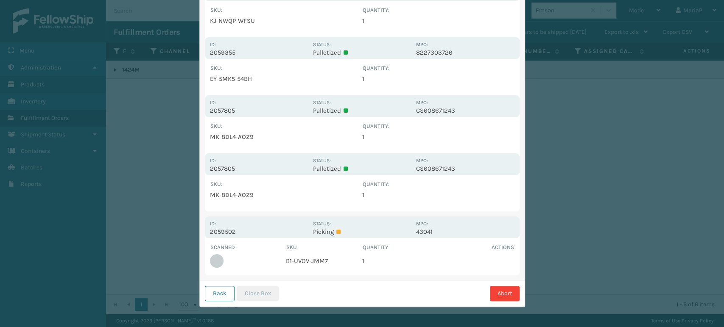
click at [228, 281] on div "Pallet FDXG-6BJ0QM651F UPC * 858100007388 1 Selecting FO 2 Labeling 3 Dimension…" at bounding box center [362, 104] width 325 height 405
click at [213, 284] on div "Back Close Box Abort" at bounding box center [362, 294] width 325 height 26
click at [214, 291] on button "Back" at bounding box center [220, 293] width 30 height 15
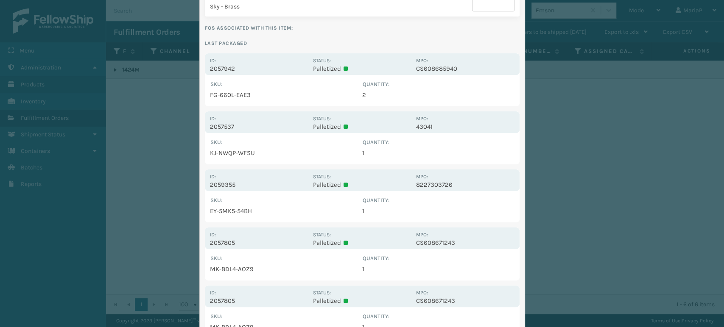
scroll to position [0, 0]
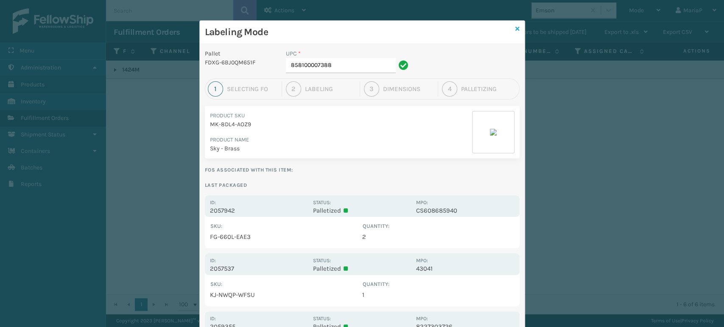
click at [515, 28] on icon at bounding box center [517, 29] width 4 height 6
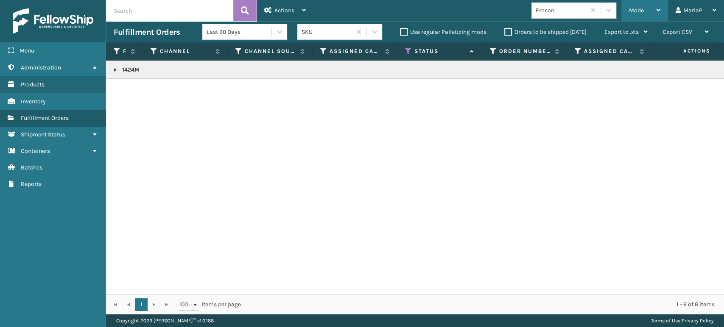
click at [635, 6] on div "Mode" at bounding box center [644, 10] width 31 height 21
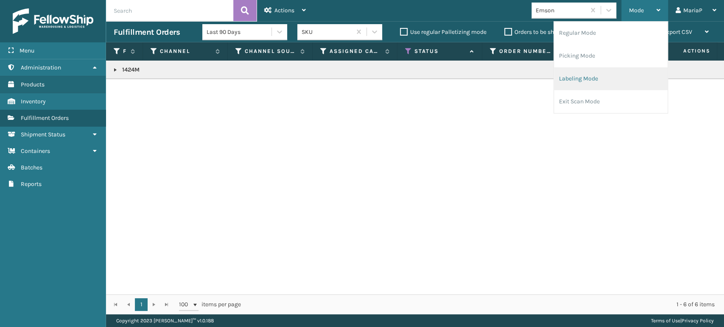
click at [611, 78] on li "Labeling Mode" at bounding box center [611, 78] width 114 height 23
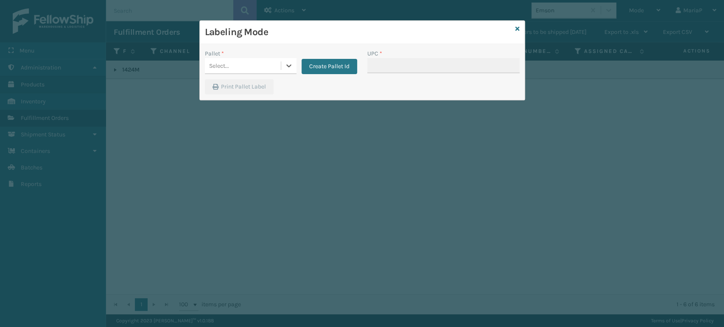
click at [235, 64] on div "Select..." at bounding box center [243, 66] width 76 height 14
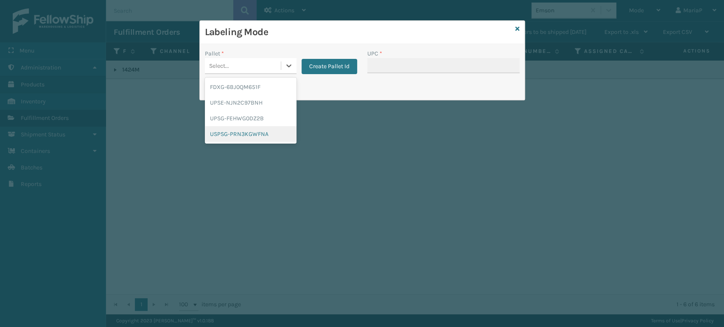
click at [245, 137] on div "USPSG-PRN3KGWFNA" at bounding box center [251, 134] width 92 height 16
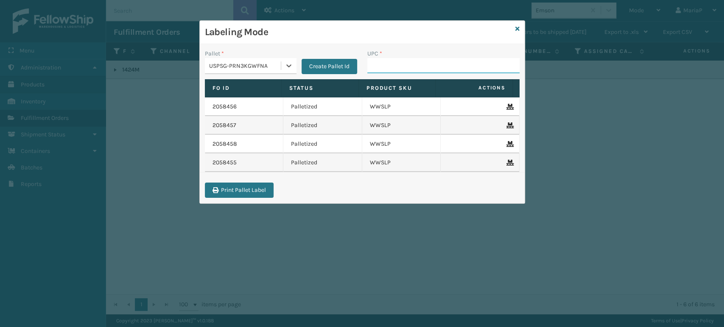
click at [377, 69] on input "UPC *" at bounding box center [443, 65] width 152 height 15
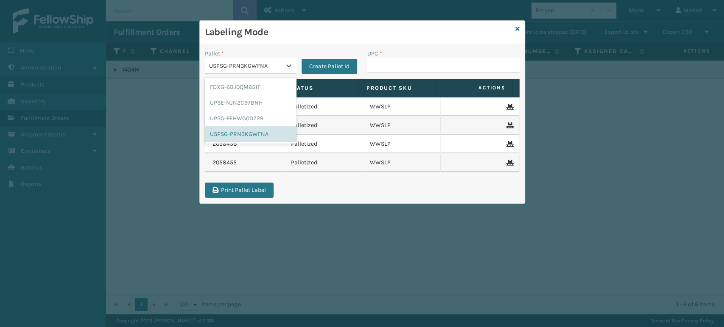
click at [255, 67] on div "USPSG-PRN3KGWFNA" at bounding box center [245, 66] width 73 height 9
click at [245, 90] on div "FDXG-6BJ0QM651F" at bounding box center [251, 87] width 92 height 16
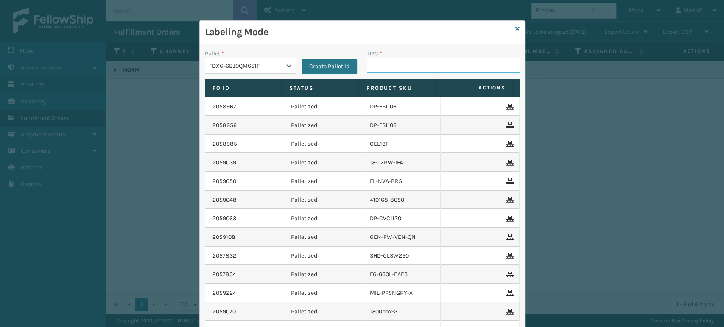
click at [380, 67] on input "UPC *" at bounding box center [443, 65] width 152 height 15
type input "858100007920"
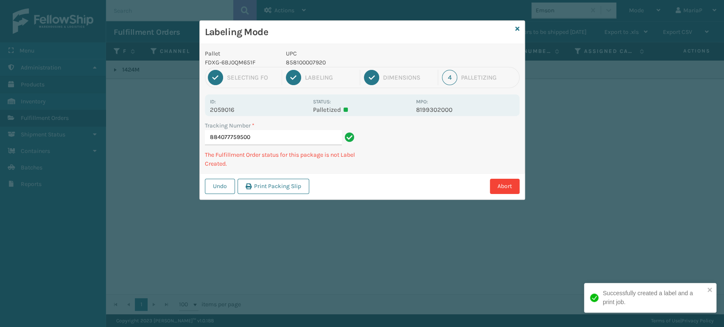
click at [302, 57] on p "UPC" at bounding box center [348, 53] width 125 height 9
click at [304, 58] on p "858100007920" at bounding box center [348, 62] width 125 height 9
copy p "858100007920"
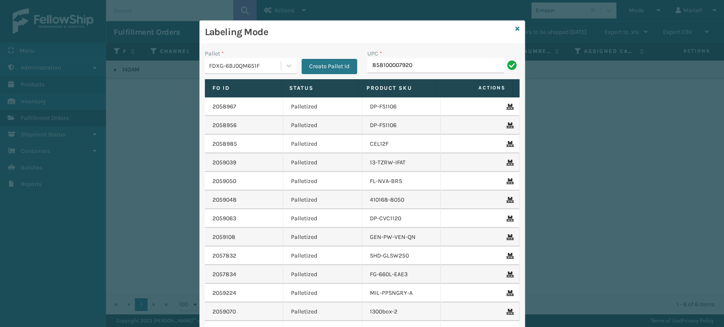
type input "858100007920"
type input "850004456835"
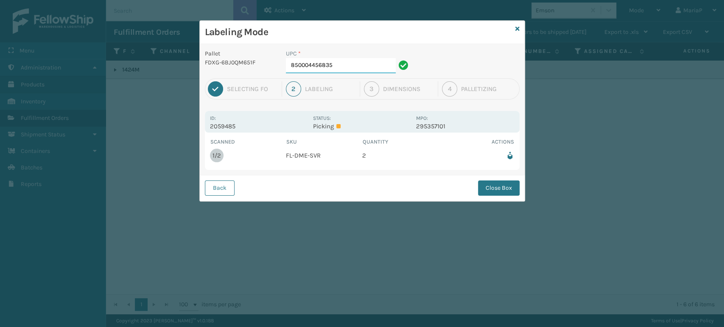
click at [318, 70] on input "850004456835" at bounding box center [341, 65] width 110 height 15
click at [479, 192] on button "Close Box" at bounding box center [499, 188] width 42 height 15
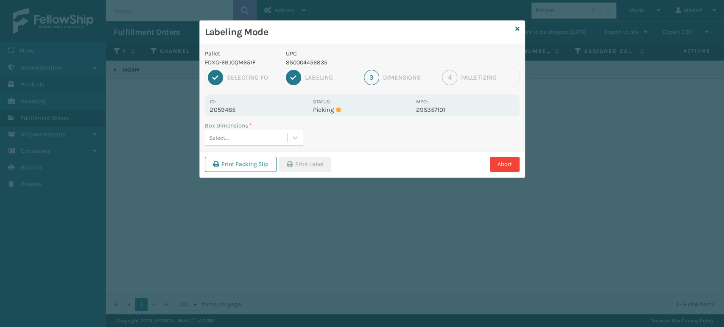
click at [267, 138] on div "Select..." at bounding box center [246, 138] width 82 height 14
type input "med"
click at [319, 163] on button "Print Label" at bounding box center [305, 164] width 52 height 15
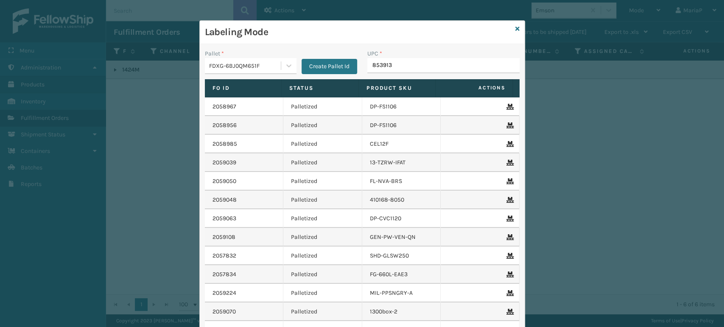
type input "8539130"
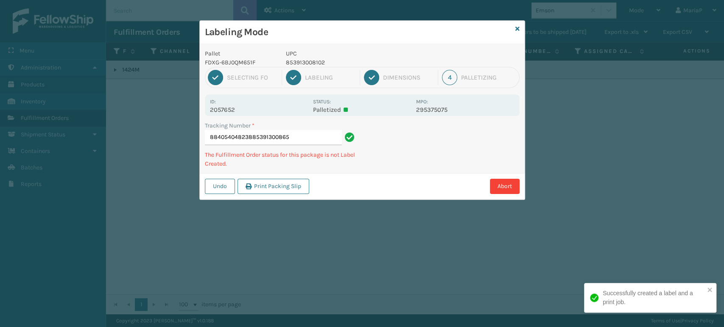
type input "884054048238853913008652"
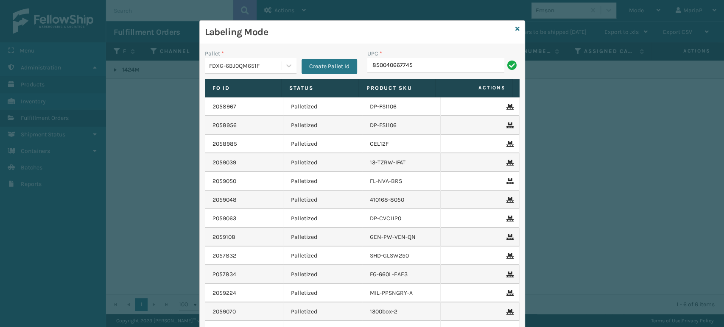
type input "850040667745"
type input "85810000"
type input "858100007555"
type input "850012486442"
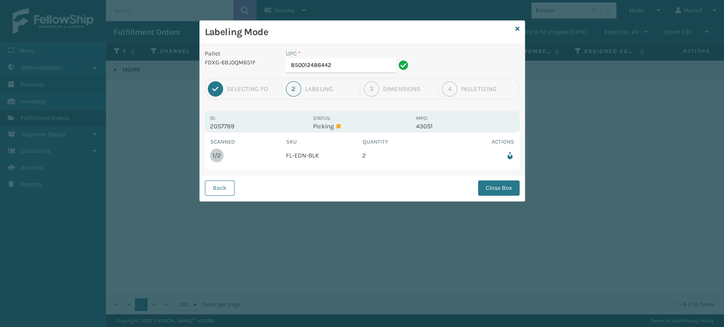
click at [377, 57] on div "UPC *" at bounding box center [348, 53] width 125 height 9
click at [370, 66] on input "850012486442" at bounding box center [341, 65] width 110 height 15
click at [515, 185] on button "Close Box" at bounding box center [499, 188] width 42 height 15
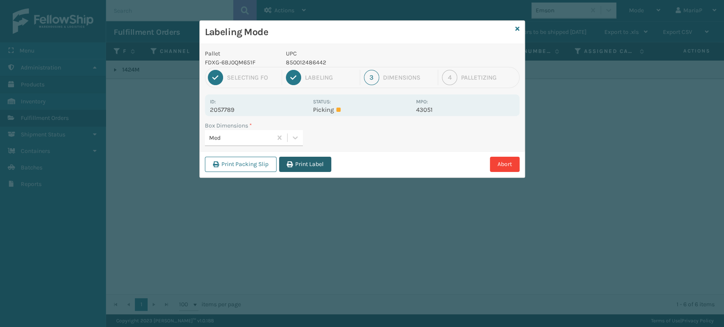
click at [303, 165] on button "Print Label" at bounding box center [305, 164] width 52 height 15
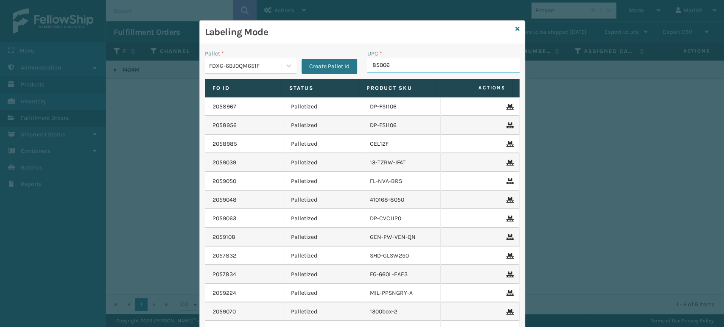
type input "850068"
type input "854403007421"
type input "850004"
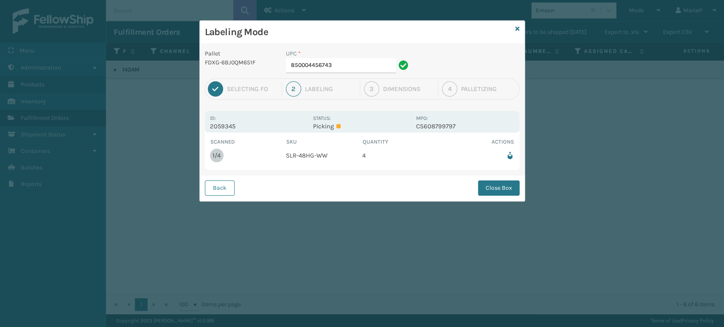
click at [322, 54] on div "UPC *" at bounding box center [348, 53] width 125 height 9
click at [324, 69] on input "850004456743" at bounding box center [341, 65] width 110 height 15
click at [495, 192] on button "Close Box" at bounding box center [499, 188] width 42 height 15
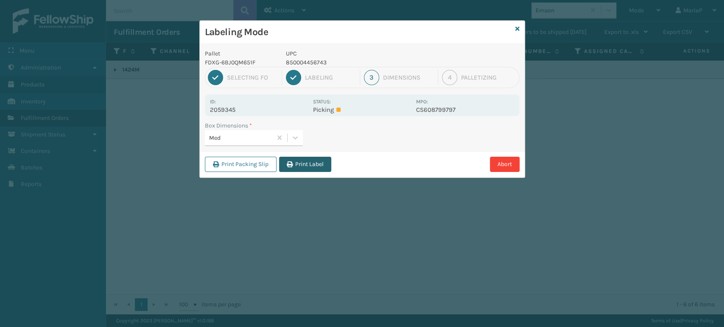
click at [329, 165] on button "Print Label" at bounding box center [305, 164] width 52 height 15
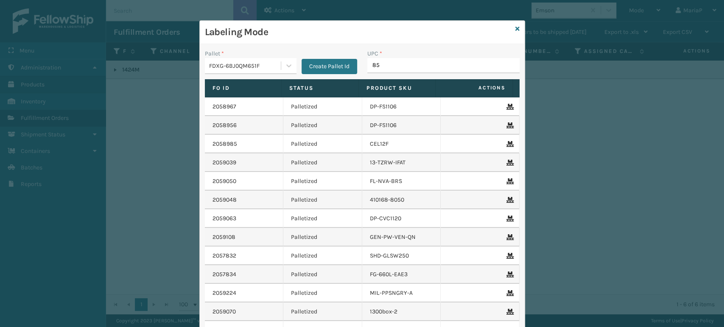
type input "850"
type input "8500044"
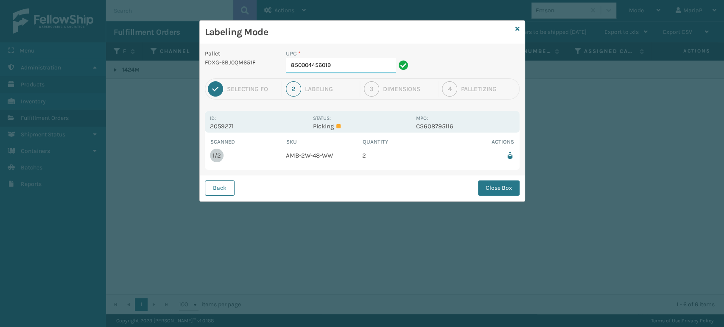
click at [355, 72] on div "UPC * 850004456019" at bounding box center [348, 63] width 135 height 29
click at [500, 186] on button "Close Box" at bounding box center [499, 188] width 42 height 15
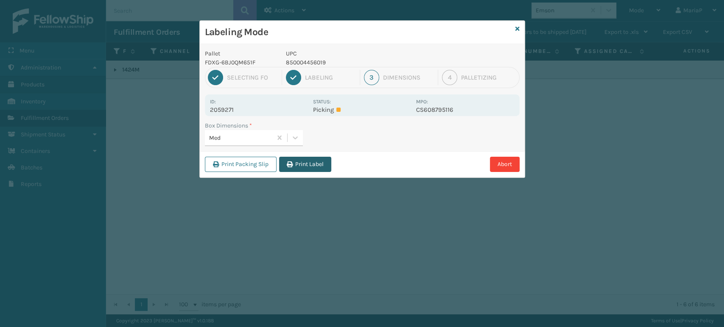
click at [305, 160] on button "Print Label" at bounding box center [305, 164] width 52 height 15
click at [305, 160] on div "Labeling Mode Pallet FDXG-6BJ0QM651F UPC 850004456019 1 Selecting FO 2 Labeling…" at bounding box center [362, 163] width 724 height 327
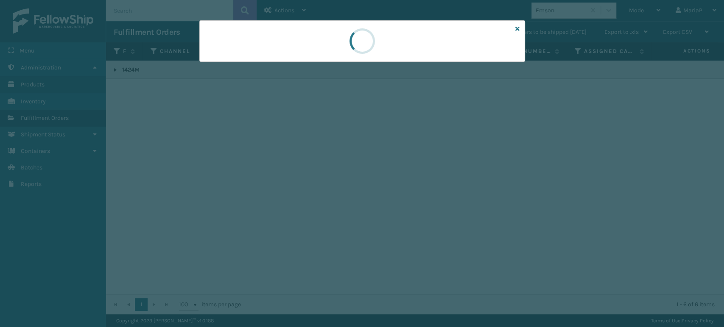
click at [309, 162] on div at bounding box center [362, 163] width 724 height 327
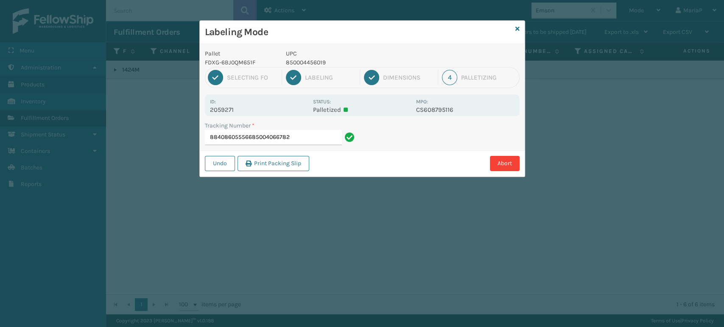
type input "884086055566850040667820"
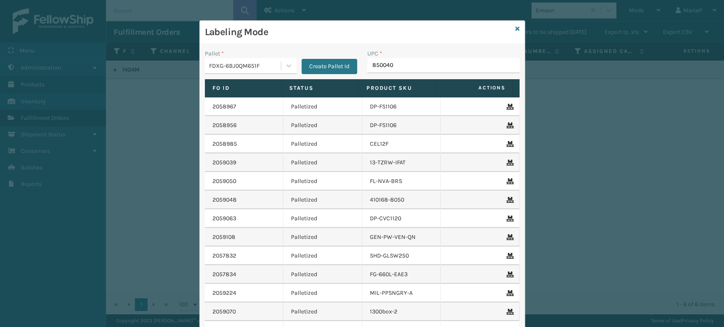
type input "8500406"
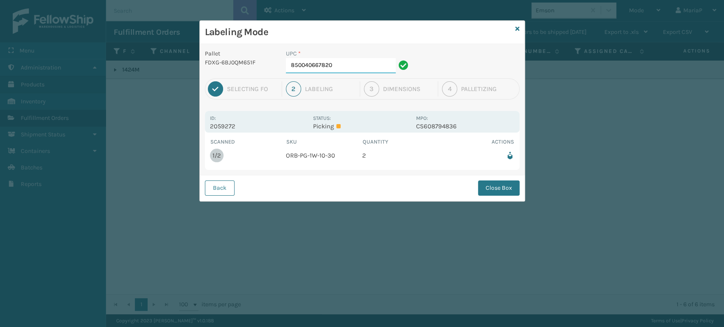
click at [343, 69] on input "850040667820" at bounding box center [341, 65] width 110 height 15
click at [217, 189] on button "Back" at bounding box center [220, 188] width 30 height 15
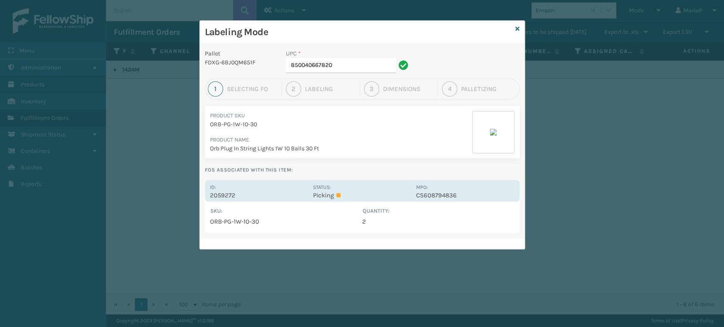
click at [226, 196] on p "2059272" at bounding box center [259, 196] width 98 height 8
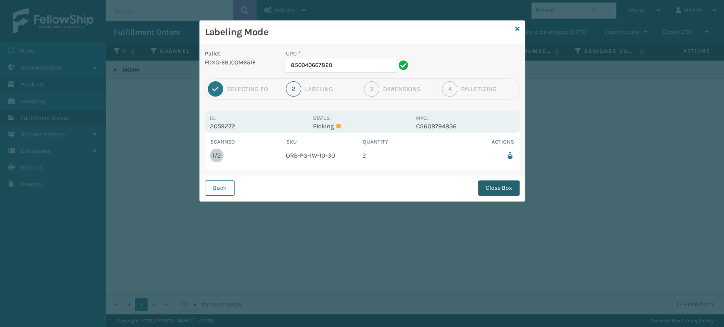
click at [493, 183] on button "Close Box" at bounding box center [499, 188] width 42 height 15
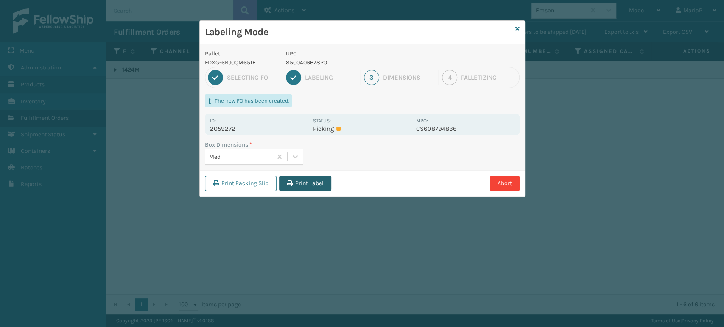
click at [299, 181] on button "Print Label" at bounding box center [305, 183] width 52 height 15
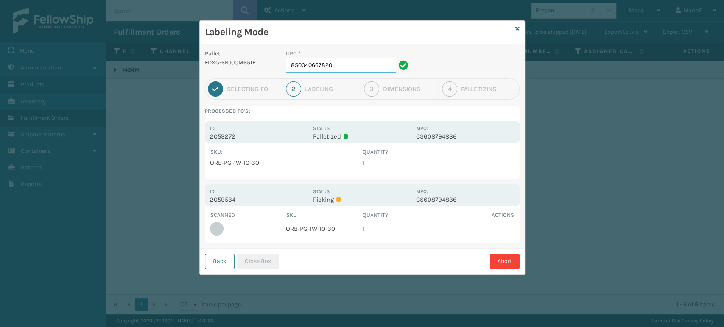
click at [340, 64] on input "850040667820" at bounding box center [341, 65] width 110 height 15
click at [258, 262] on button "Close Box" at bounding box center [258, 261] width 42 height 15
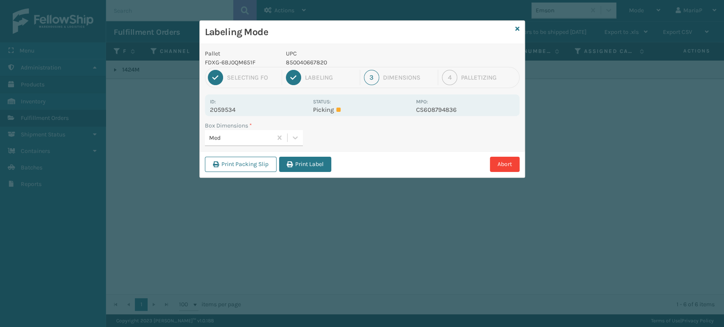
click at [327, 175] on div "Print Packing Slip Print Label Abort" at bounding box center [362, 164] width 325 height 26
click at [327, 174] on div "Print Packing Slip Print Label Abort" at bounding box center [362, 164] width 325 height 26
click at [327, 173] on div "Print Packing Slip Print Label Abort" at bounding box center [362, 164] width 325 height 26
click at [316, 165] on button "Print Label" at bounding box center [305, 164] width 52 height 15
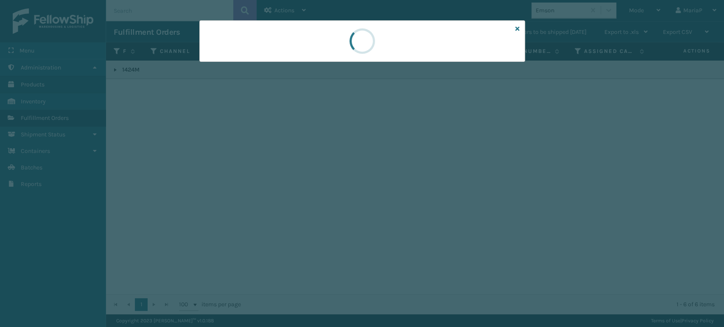
click at [316, 164] on div at bounding box center [362, 163] width 724 height 327
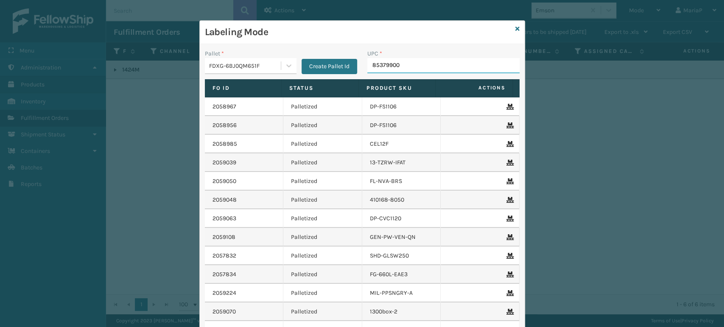
type input "853799005"
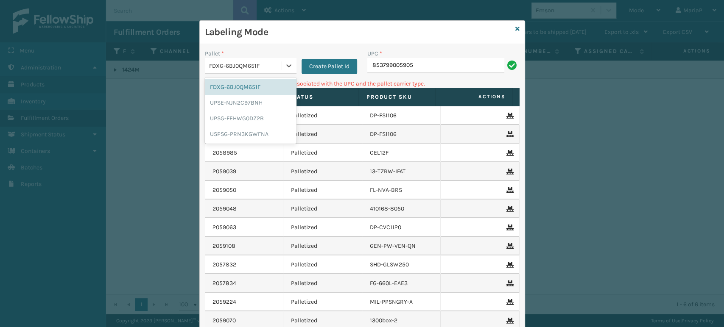
click at [255, 64] on div "FDXG-6BJ0QM651F" at bounding box center [245, 66] width 73 height 9
drag, startPoint x: 238, startPoint y: 118, endPoint x: 395, endPoint y: 91, distance: 159.2
click at [237, 118] on div "UPSG-FEHWG0DZ2B" at bounding box center [251, 119] width 92 height 16
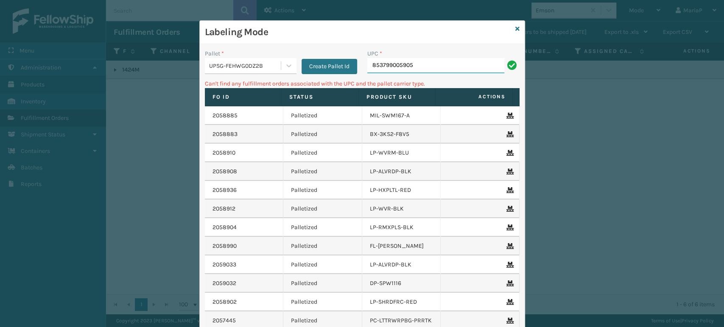
click at [422, 64] on input "853799005905" at bounding box center [435, 65] width 137 height 15
click at [260, 67] on div "UPSG-FEHWG0DZ2B" at bounding box center [245, 66] width 73 height 9
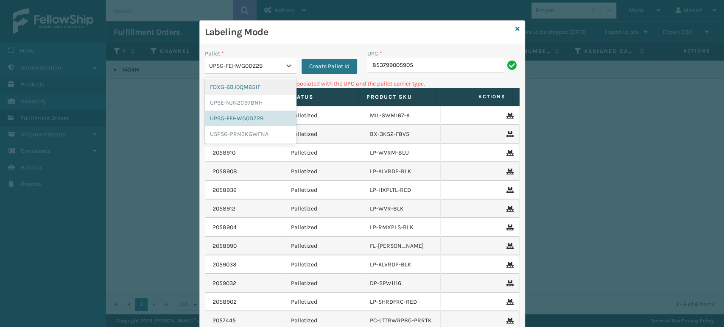
click at [511, 23] on div "Labeling Mode" at bounding box center [362, 32] width 325 height 23
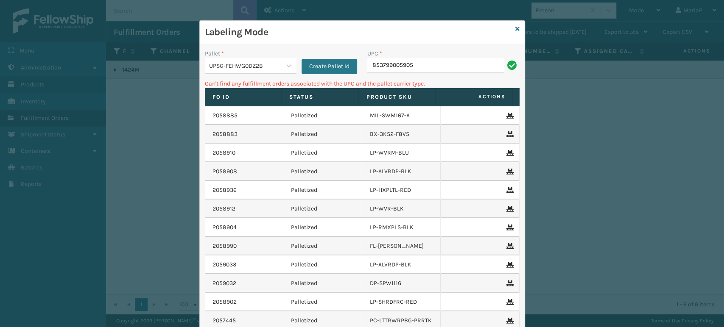
click at [516, 27] on div "Labeling Mode" at bounding box center [362, 32] width 325 height 23
click at [418, 70] on input "853799005905" at bounding box center [435, 65] width 137 height 15
click at [419, 69] on input "853799005905" at bounding box center [435, 65] width 137 height 15
click at [281, 65] on div at bounding box center [288, 65] width 15 height 15
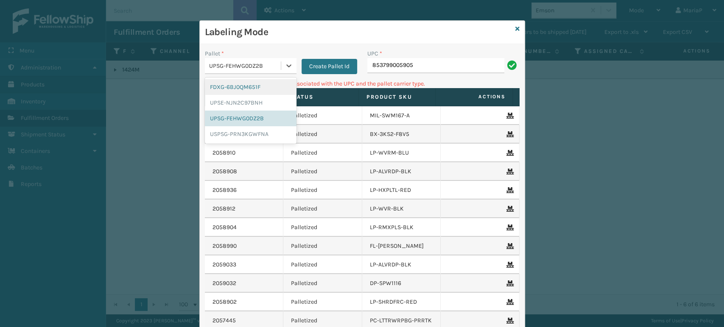
click at [253, 81] on div "FDXG-6BJ0QM651F" at bounding box center [251, 87] width 92 height 16
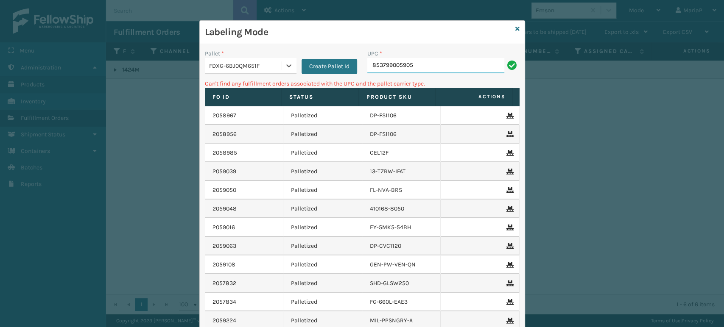
click at [420, 64] on input "853799005905" at bounding box center [435, 65] width 137 height 15
click at [421, 64] on input "853799005905" at bounding box center [435, 65] width 137 height 15
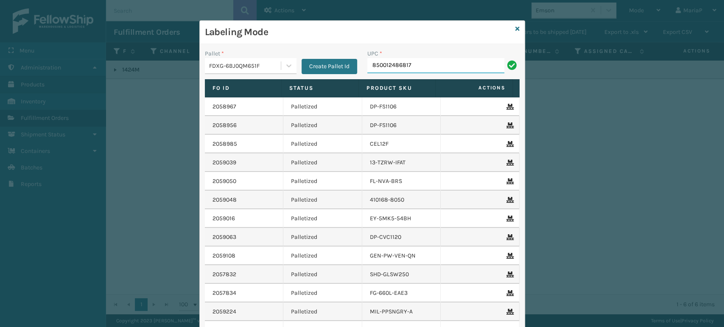
type input "850012486817"
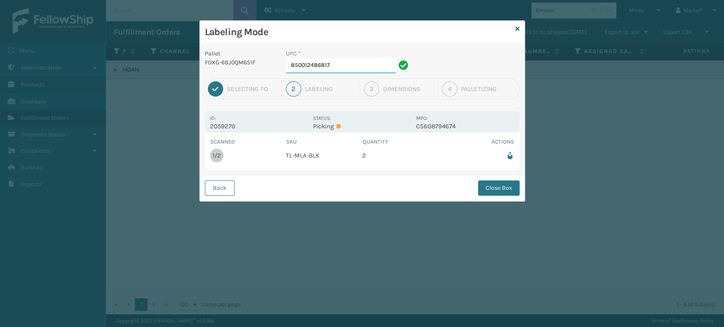
click at [363, 59] on input "850012486817" at bounding box center [341, 65] width 110 height 15
click at [502, 186] on button "Close Box" at bounding box center [499, 188] width 42 height 15
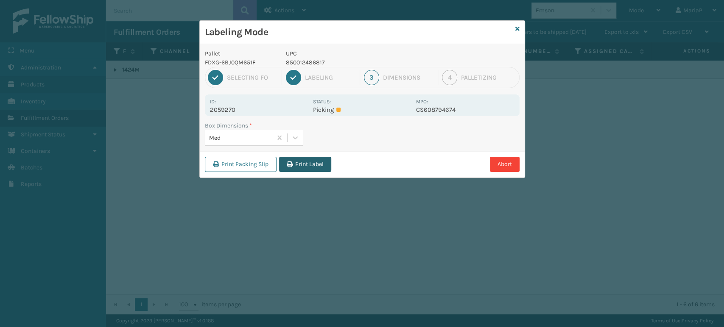
click at [294, 166] on button "Print Label" at bounding box center [305, 164] width 52 height 15
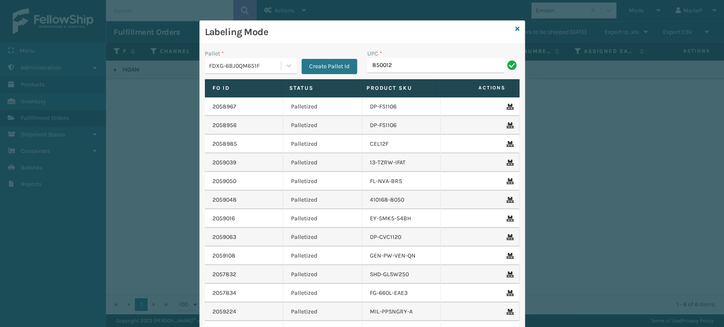
type input "8500124"
type input "850040667295"
click at [515, 28] on icon at bounding box center [517, 29] width 4 height 6
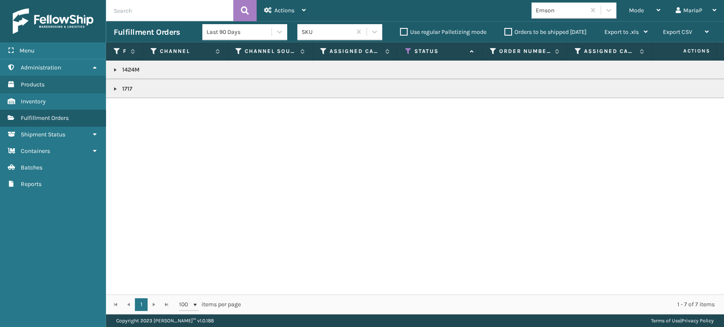
click at [557, 14] on div "Emson" at bounding box center [561, 10] width 50 height 9
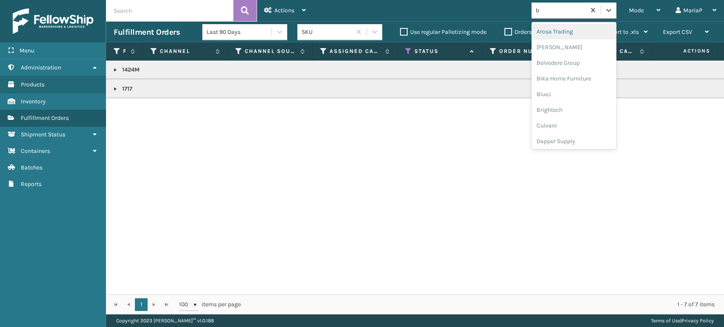
type input "br"
click at [550, 28] on div "Brightech" at bounding box center [574, 32] width 85 height 16
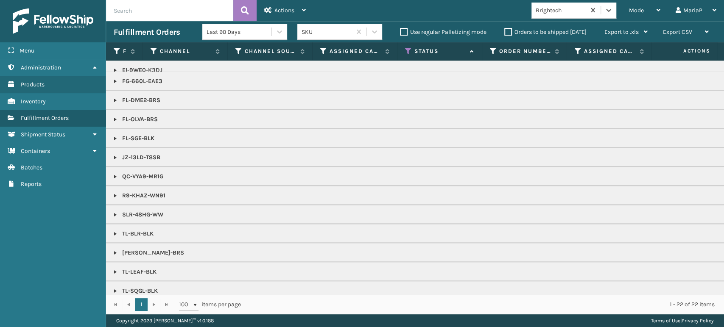
scroll to position [172, 0]
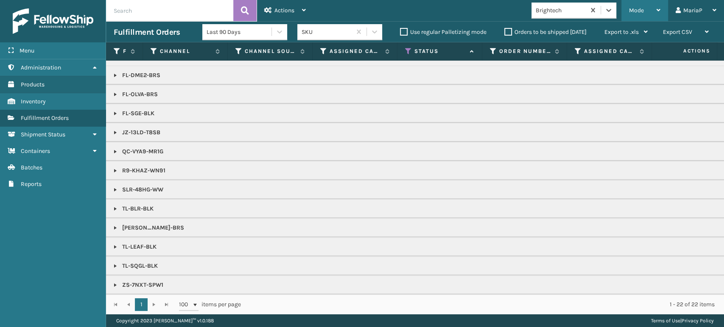
click at [631, 7] on span "Mode" at bounding box center [636, 10] width 15 height 7
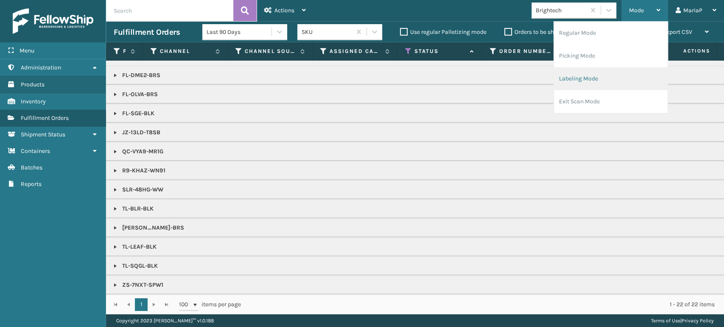
click at [577, 86] on li "Labeling Mode" at bounding box center [611, 78] width 114 height 23
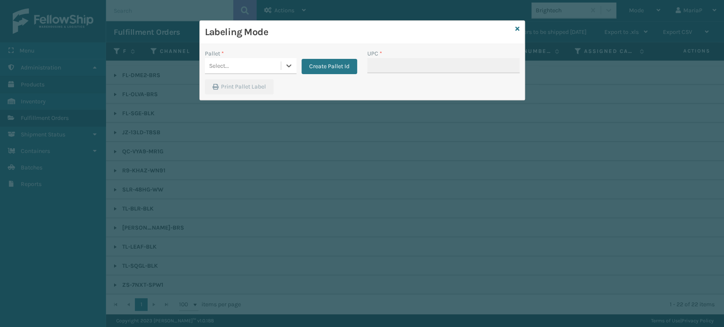
drag, startPoint x: 246, startPoint y: 72, endPoint x: 264, endPoint y: 74, distance: 18.3
click at [256, 64] on div "Select..." at bounding box center [243, 66] width 76 height 14
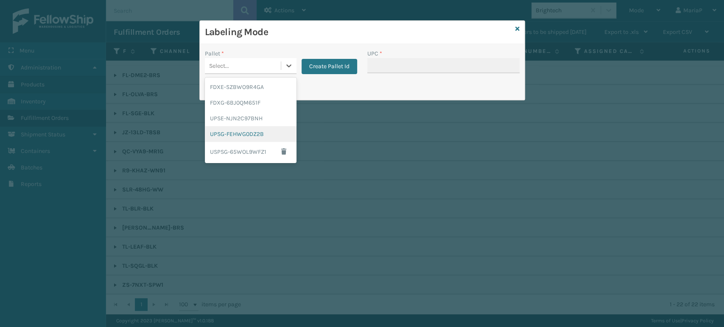
click at [244, 131] on div "UPSG-FEHWG0DZ2B" at bounding box center [251, 134] width 92 height 16
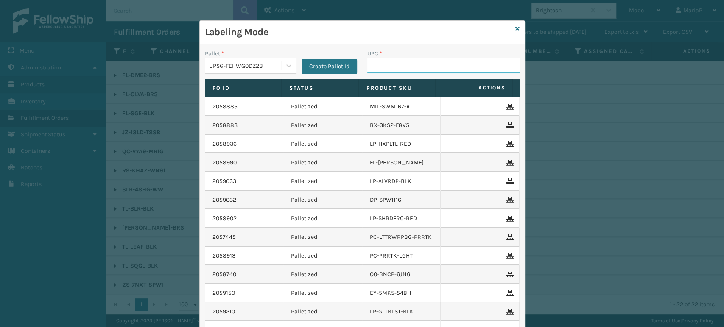
click at [389, 59] on input "UPC *" at bounding box center [443, 65] width 152 height 15
drag, startPoint x: 536, startPoint y: 91, endPoint x: 459, endPoint y: 71, distance: 78.8
click at [459, 74] on div "UPC *" at bounding box center [443, 64] width 162 height 30
click at [460, 62] on input "UPC *" at bounding box center [443, 65] width 152 height 15
type input "LP-STMRC-SLV"
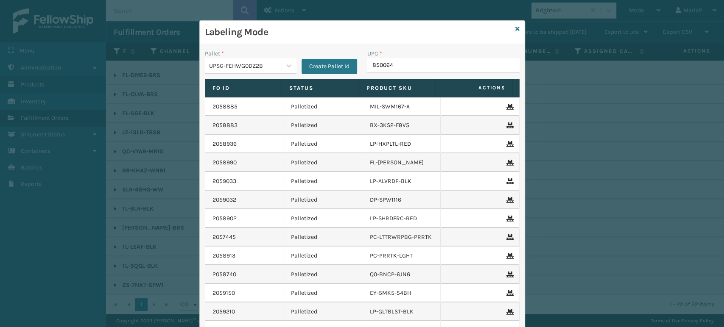
type input "8500645"
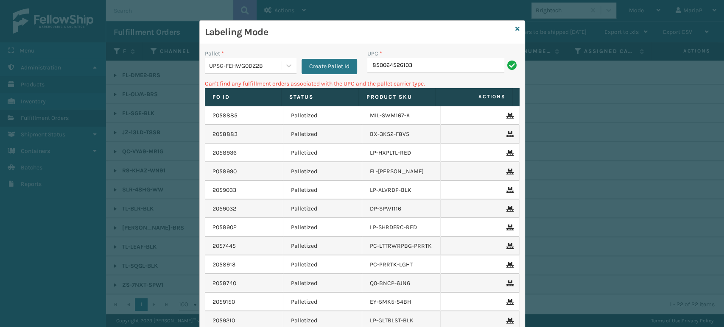
click at [241, 67] on div "UPSG-FEHWG0DZ2B" at bounding box center [245, 66] width 73 height 9
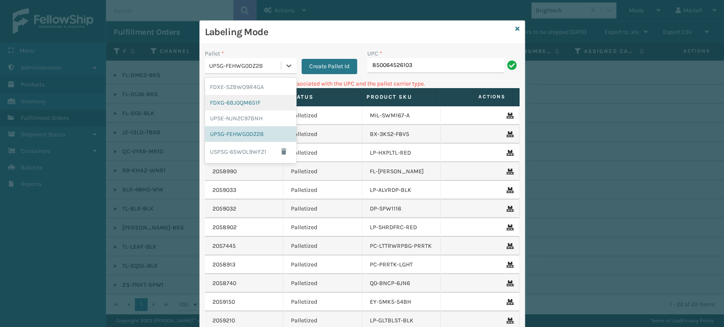
click at [239, 100] on div "FDXG-6BJ0QM651F" at bounding box center [251, 103] width 92 height 16
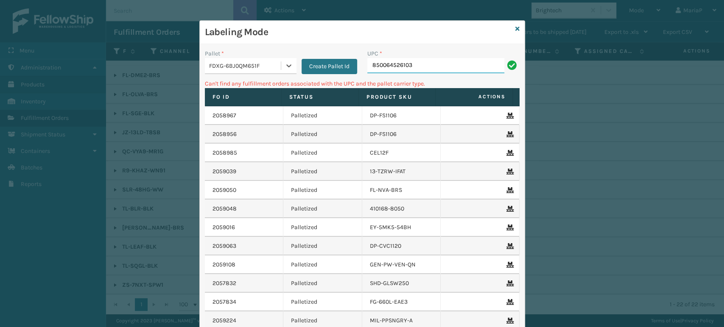
click at [392, 64] on input "850064526103" at bounding box center [435, 65] width 137 height 15
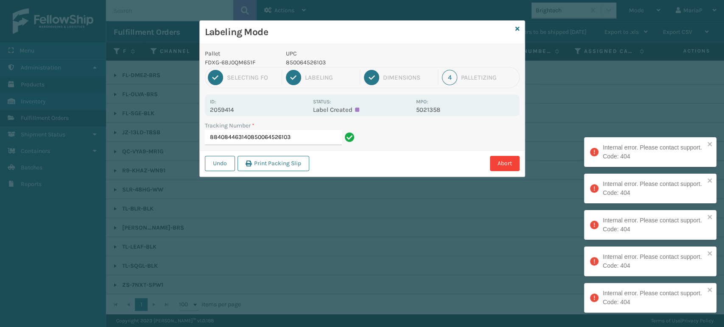
drag, startPoint x: 250, startPoint y: 137, endPoint x: 376, endPoint y: 161, distance: 128.3
click at [376, 161] on div "Pallet FDXG-6BJ0QM651F UPC 850064526103 1 Selecting FO 2 Labeling 3 Dimensions …" at bounding box center [362, 110] width 325 height 133
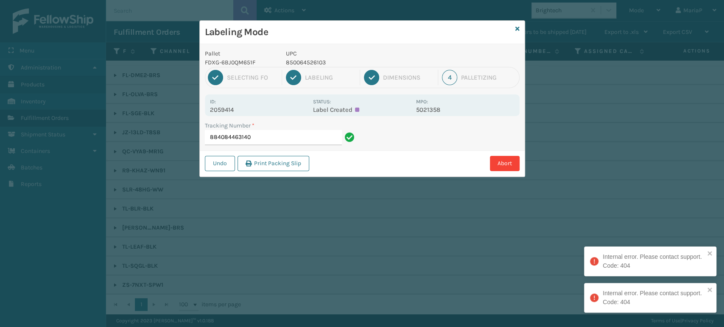
type input "884084463140"
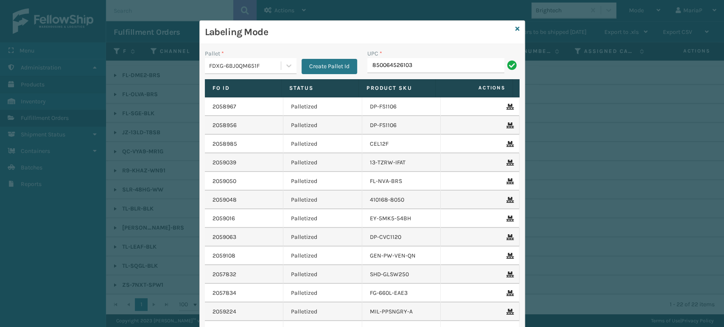
type input "850064526103"
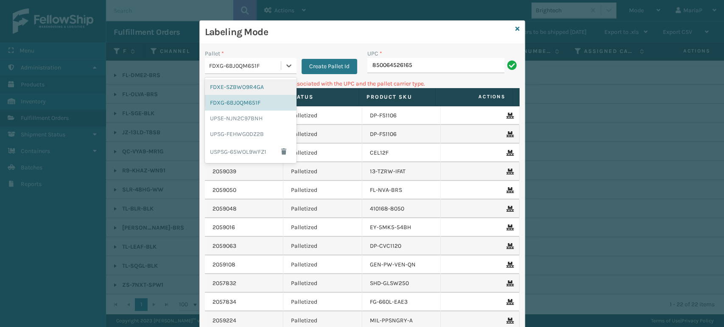
click at [221, 72] on div "FDXG-6BJ0QM651F" at bounding box center [243, 66] width 76 height 14
click at [237, 134] on div "UPSG-FEHWG0DZ2B" at bounding box center [251, 134] width 92 height 16
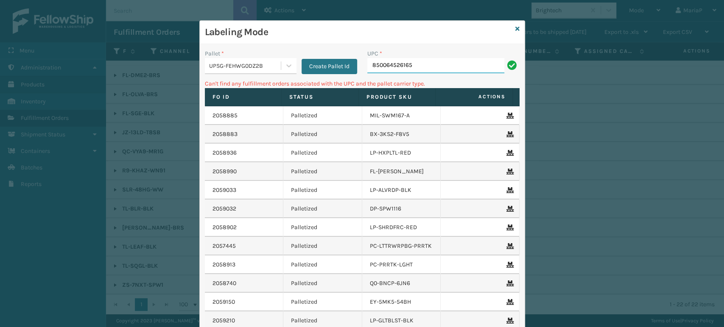
click at [423, 67] on input "850064526165" at bounding box center [435, 65] width 137 height 15
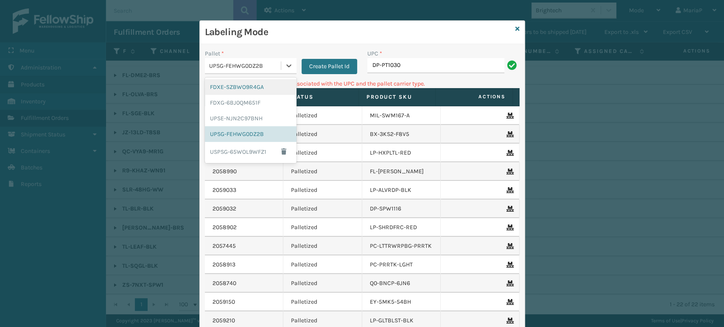
click at [261, 60] on div "UPSG-FEHWG0DZ2B" at bounding box center [243, 66] width 76 height 14
click at [255, 102] on div "FDXG-6BJ0QM651F" at bounding box center [251, 103] width 92 height 16
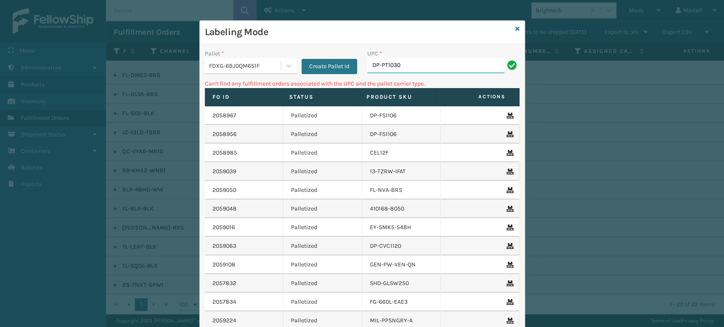
click at [411, 68] on input "DP-PT1030" at bounding box center [435, 65] width 137 height 15
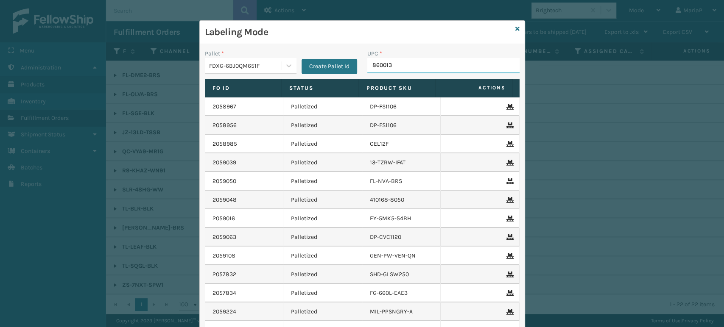
type input "8600136"
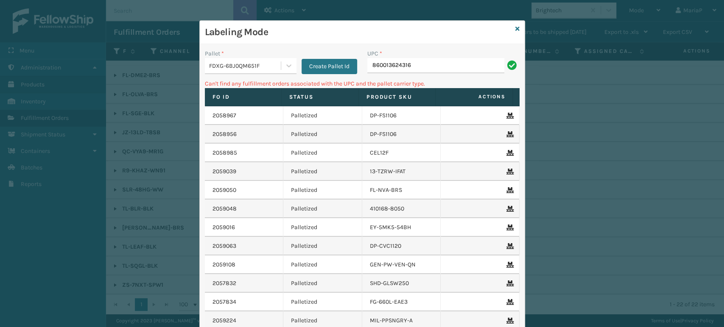
click at [242, 62] on div "FDXG-6BJ0QM651F" at bounding box center [245, 66] width 73 height 9
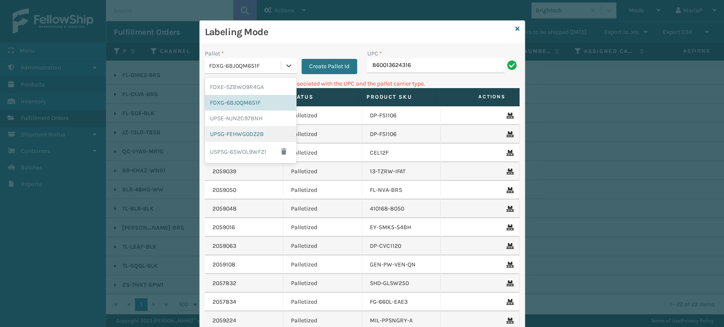
click at [232, 135] on div "UPSG-FEHWG0DZ2B" at bounding box center [251, 134] width 92 height 16
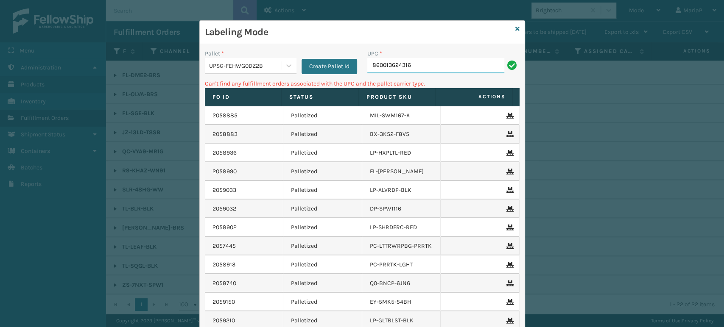
click at [411, 67] on input "860013624316" at bounding box center [435, 65] width 137 height 15
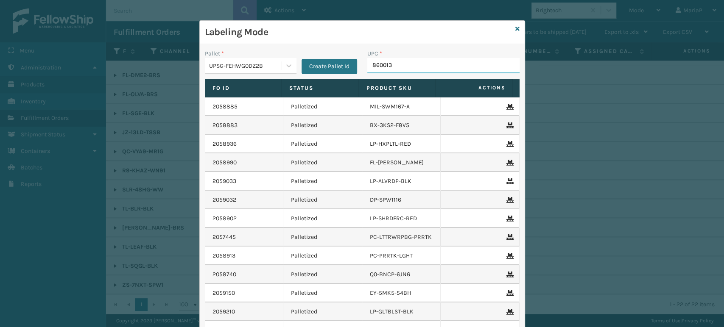
type input "8600136"
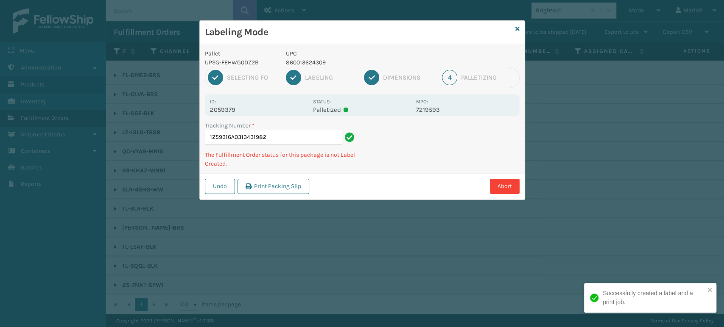
click at [308, 63] on p "860013624309" at bounding box center [348, 62] width 125 height 9
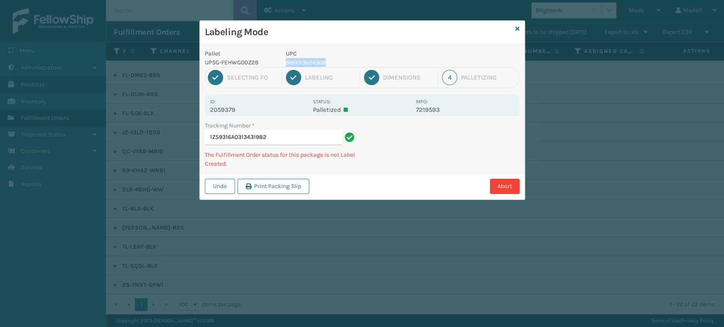
copy p "860013624309"
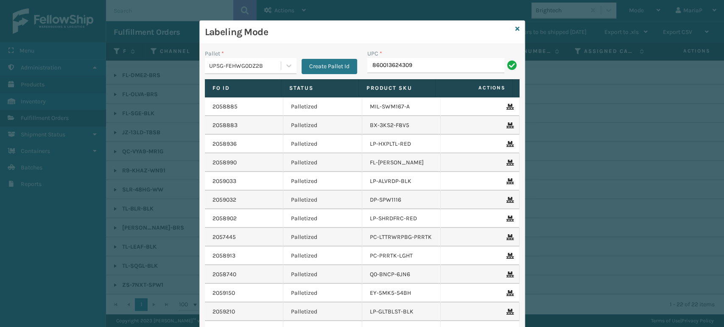
type input "860013624309"
type input "8409851"
type input "80487"
type input "8409851"
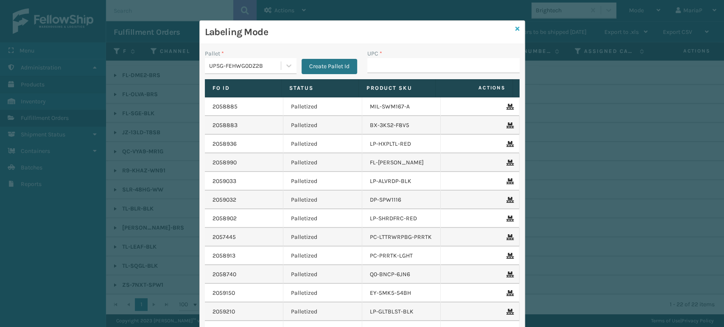
click at [515, 28] on icon at bounding box center [517, 29] width 4 height 6
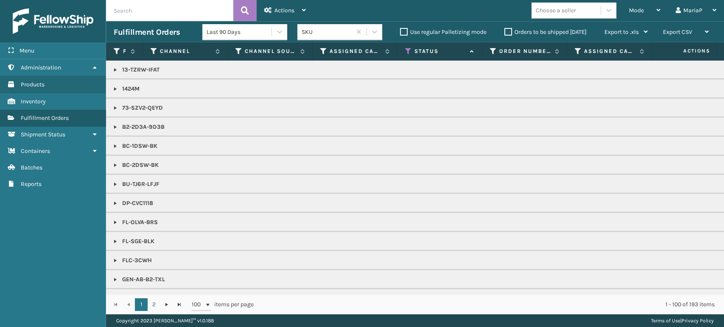
click at [320, 55] on th "Assigned Carrier Service" at bounding box center [355, 51] width 85 height 18
click at [323, 53] on icon at bounding box center [323, 52] width 7 height 8
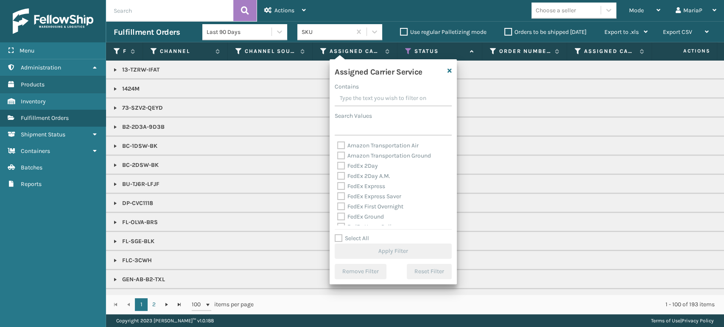
click at [335, 238] on label "Select All" at bounding box center [352, 238] width 34 height 7
click at [335, 235] on input "Select All" at bounding box center [398, 234] width 127 height 1
checkbox input "true"
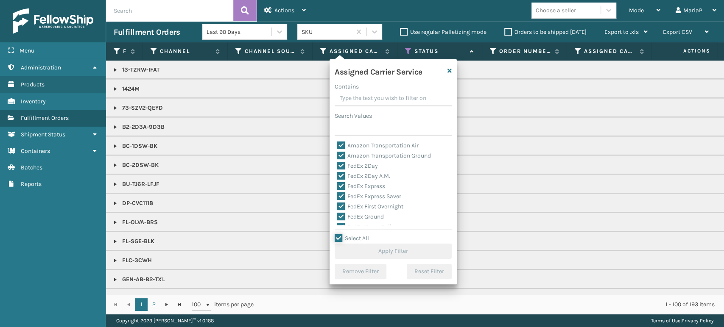
checkbox input "true"
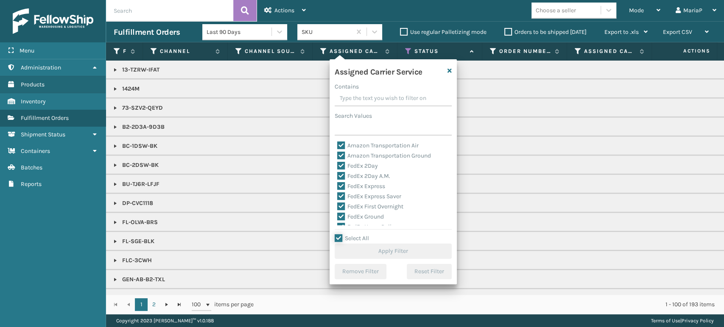
checkbox input "true"
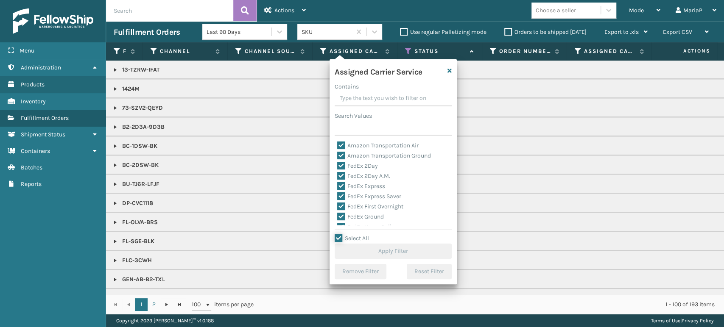
checkbox input "true"
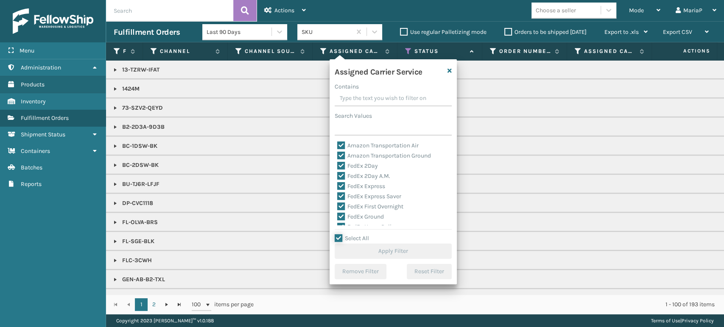
checkbox input "true"
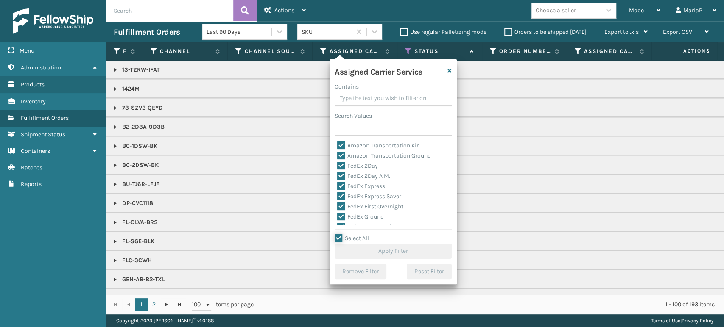
checkbox input "true"
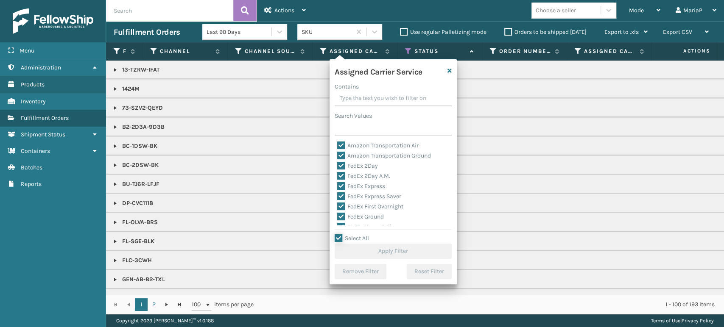
checkbox input "true"
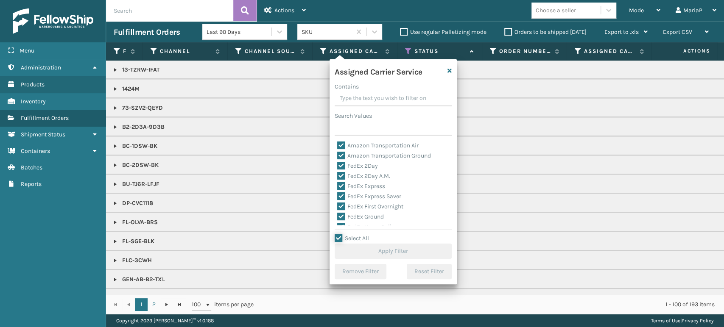
checkbox input "true"
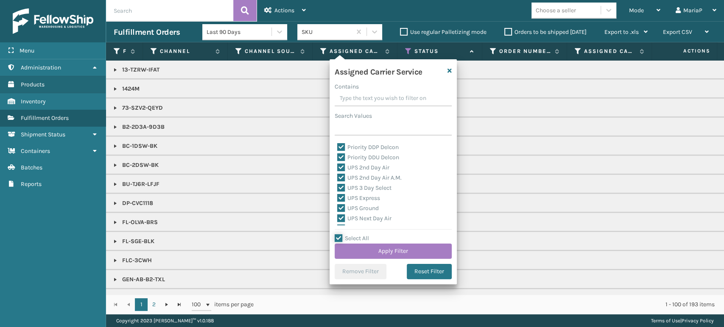
scroll to position [120, 0]
click at [343, 148] on label "LTL" at bounding box center [346, 148] width 19 height 7
click at [338, 148] on input "LTL" at bounding box center [337, 146] width 0 height 6
checkbox input "false"
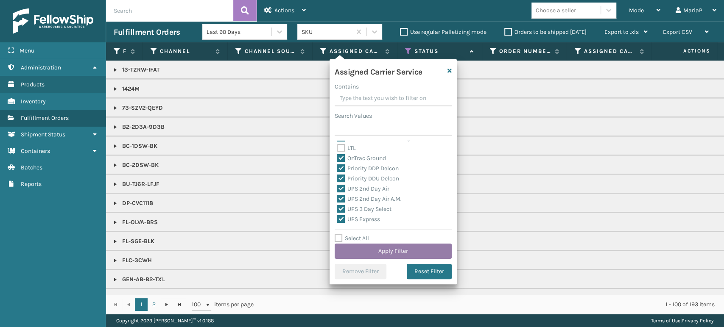
click at [387, 254] on button "Apply Filter" at bounding box center [393, 251] width 117 height 15
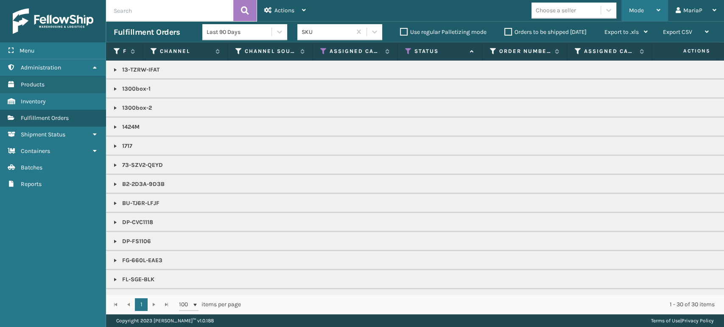
click at [647, 10] on div "Mode" at bounding box center [644, 10] width 31 height 21
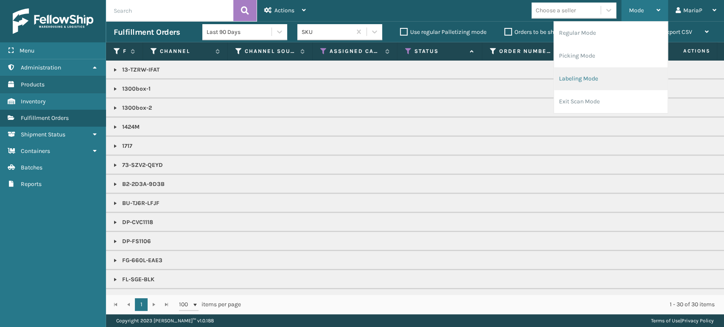
click at [585, 81] on li "Labeling Mode" at bounding box center [611, 78] width 114 height 23
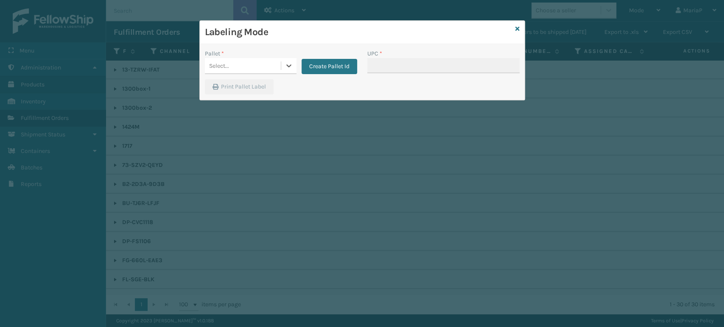
drag, startPoint x: 251, startPoint y: 64, endPoint x: 259, endPoint y: 77, distance: 15.1
click at [252, 64] on div "Select..." at bounding box center [243, 66] width 76 height 14
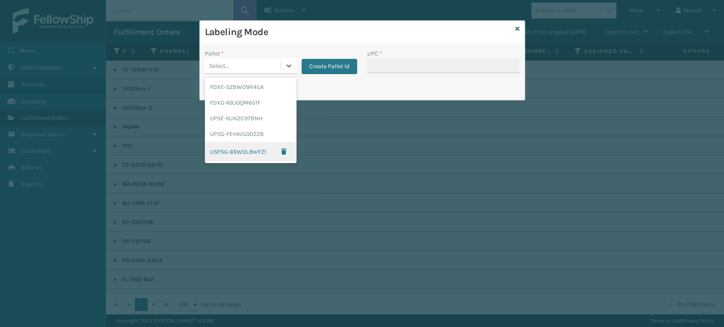
click at [244, 154] on div "USPSG-65WOL9WFZ1" at bounding box center [251, 152] width 92 height 20
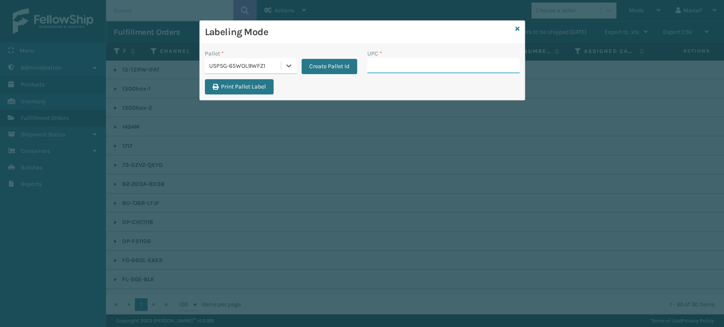
click at [456, 66] on input "UPC *" at bounding box center [443, 65] width 152 height 15
type input "850004405512"
type input "0803130"
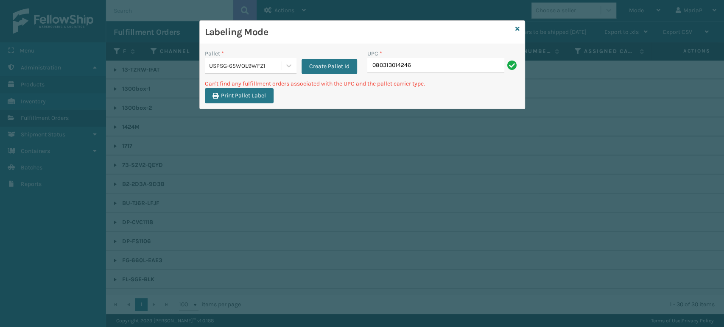
click at [379, 65] on input "080313014246" at bounding box center [435, 65] width 137 height 15
click at [261, 72] on div "USPSG-65WOL9WFZ1" at bounding box center [243, 66] width 76 height 14
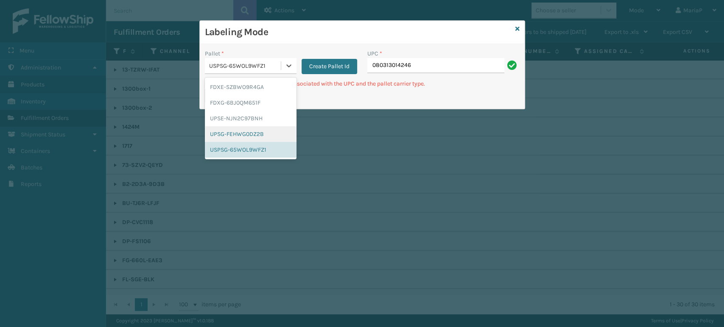
click at [253, 130] on div "UPSG-FEHWG0DZ2B" at bounding box center [251, 134] width 92 height 16
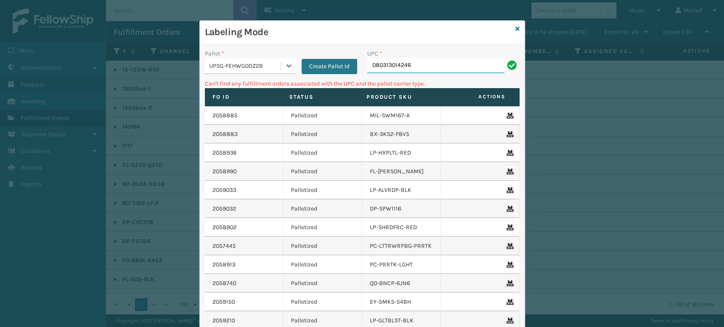
click at [406, 65] on input "080313014246" at bounding box center [435, 65] width 137 height 15
click at [220, 65] on div "UPSG-FEHWG0DZ2B" at bounding box center [245, 66] width 73 height 9
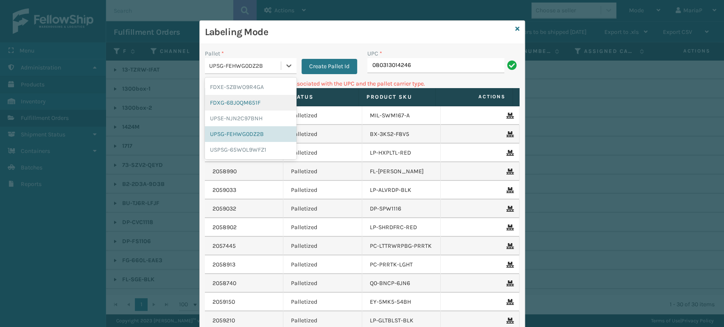
click at [229, 104] on div "FDXG-6BJ0QM651F" at bounding box center [251, 103] width 92 height 16
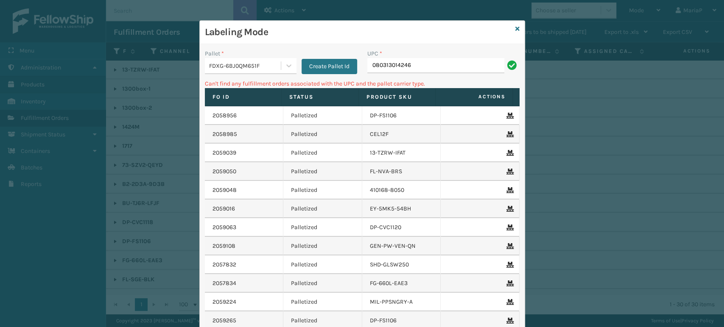
drag, startPoint x: 438, startPoint y: 56, endPoint x: 438, endPoint y: 65, distance: 8.5
click at [438, 59] on div "UPC * 080313014246" at bounding box center [443, 61] width 152 height 24
click at [438, 65] on input "080313014246" at bounding box center [435, 65] width 137 height 15
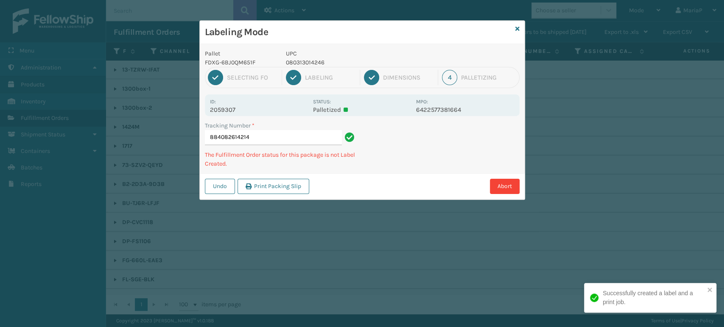
click at [296, 66] on p "080313014246" at bounding box center [348, 62] width 125 height 9
click at [296, 64] on p "080313014246" at bounding box center [348, 62] width 125 height 9
copy p "080313014246"
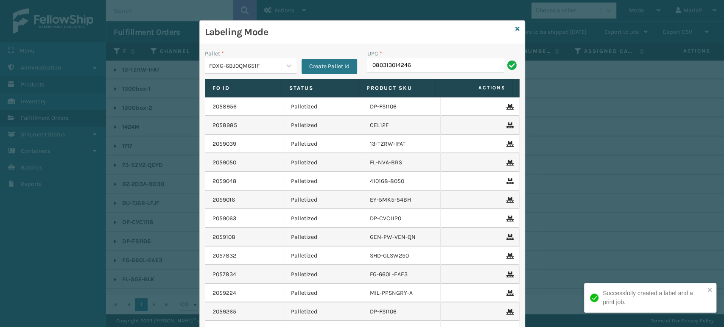
type input "080313014246"
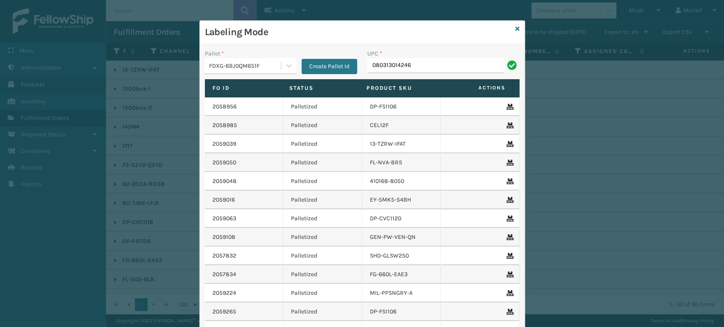
type input "080313014246"
paste input "080313014246"
type input "080313014246"
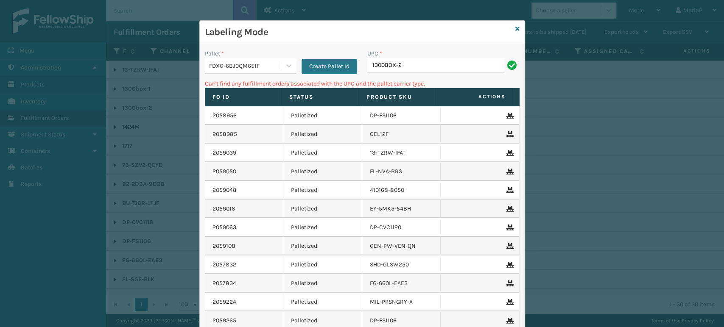
drag, startPoint x: 222, startPoint y: 69, endPoint x: 230, endPoint y: 71, distance: 8.0
click at [223, 68] on div "FDXG-6BJ0QM651F" at bounding box center [245, 66] width 73 height 9
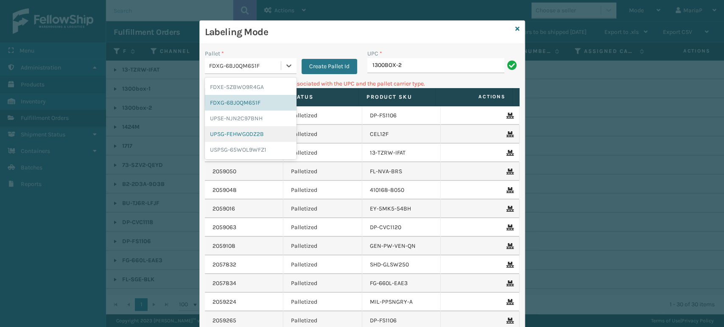
click at [246, 134] on div "UPSG-FEHWG0DZ2B" at bounding box center [251, 134] width 92 height 16
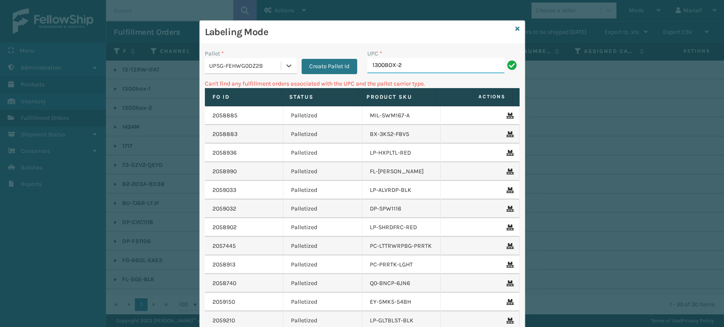
click at [401, 67] on input "1300BOX-2" at bounding box center [435, 65] width 137 height 15
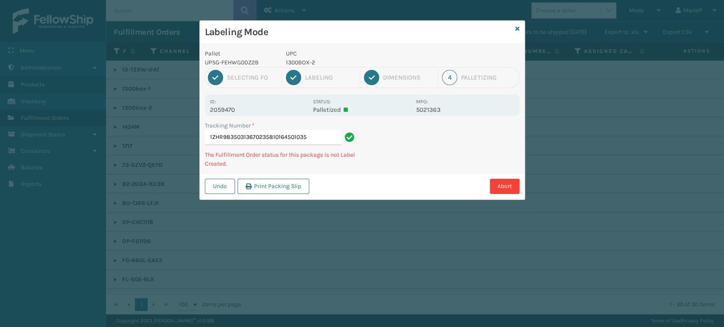
type input "1ZHR98350313670235810164501035"
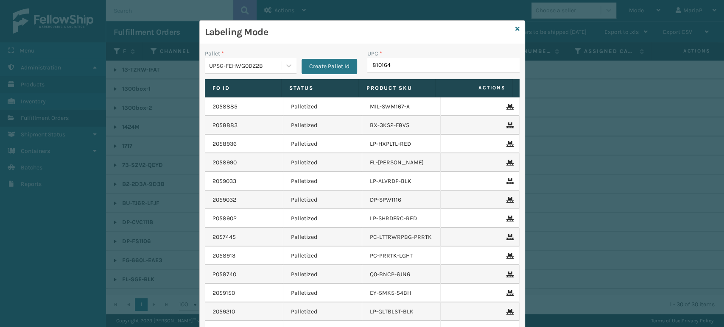
type input "8101645"
type input "10080313017176"
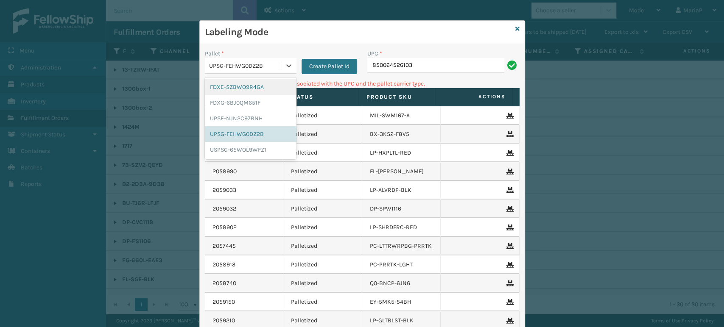
click at [245, 62] on div "UPSG-FEHWG0DZ2B" at bounding box center [245, 66] width 73 height 9
click at [241, 101] on div "FDXG-6BJ0QM651F" at bounding box center [251, 103] width 92 height 16
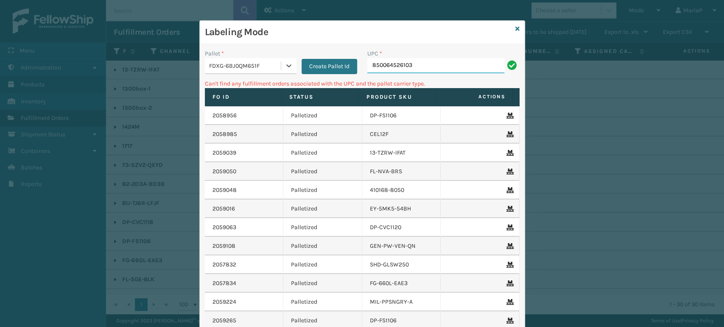
click at [424, 67] on input "850064526103" at bounding box center [435, 65] width 137 height 15
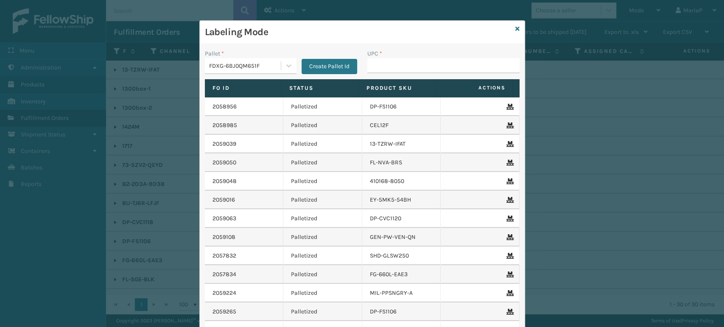
click at [267, 60] on div "FDXG-6BJ0QM651F" at bounding box center [243, 66] width 76 height 14
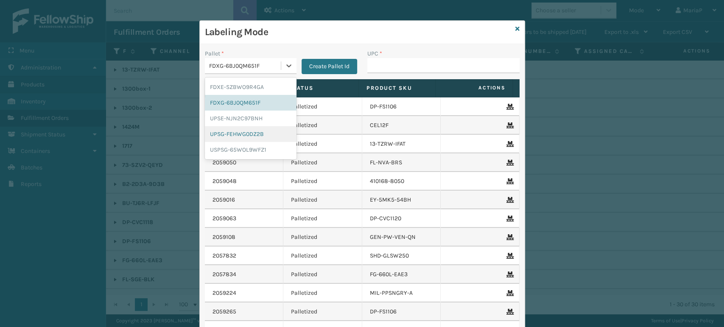
drag, startPoint x: 244, startPoint y: 133, endPoint x: 329, endPoint y: 98, distance: 92.3
click at [244, 132] on div "UPSG-FEHWG0DZ2B" at bounding box center [251, 134] width 92 height 16
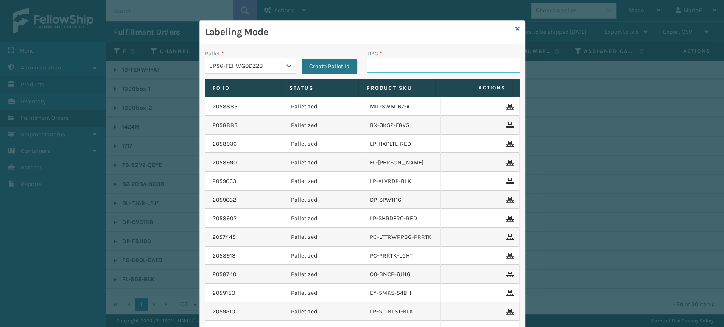
click at [389, 72] on input "UPC *" at bounding box center [443, 65] width 152 height 15
type input "8500406"
type input "1300BOX"
click at [513, 24] on div "Labeling Mode" at bounding box center [362, 32] width 325 height 23
click at [517, 27] on div "Labeling Mode" at bounding box center [362, 32] width 325 height 23
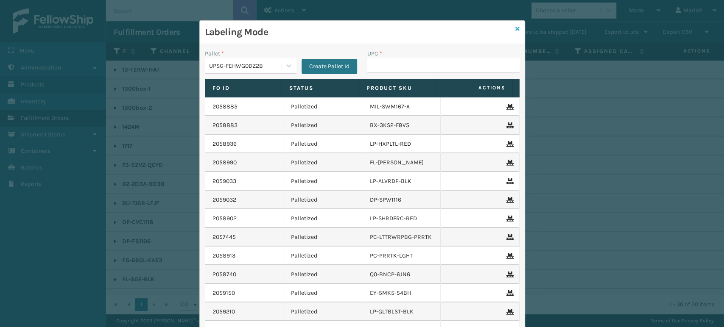
click at [515, 28] on icon at bounding box center [517, 29] width 4 height 6
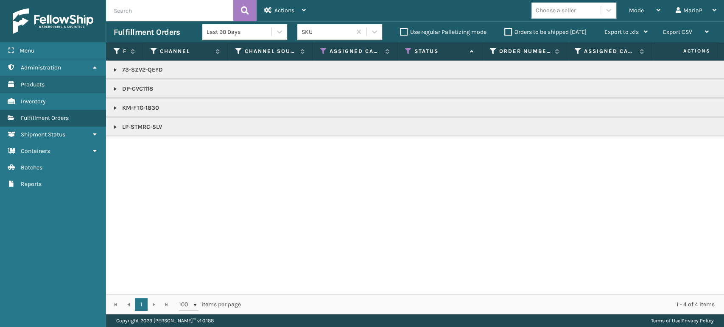
click at [115, 73] on link at bounding box center [115, 70] width 7 height 7
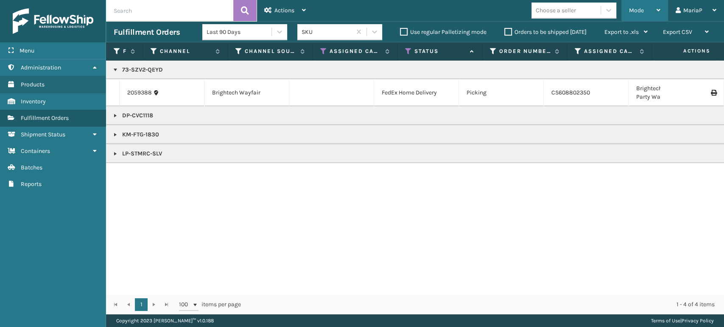
click at [641, 8] on span "Mode" at bounding box center [636, 10] width 15 height 7
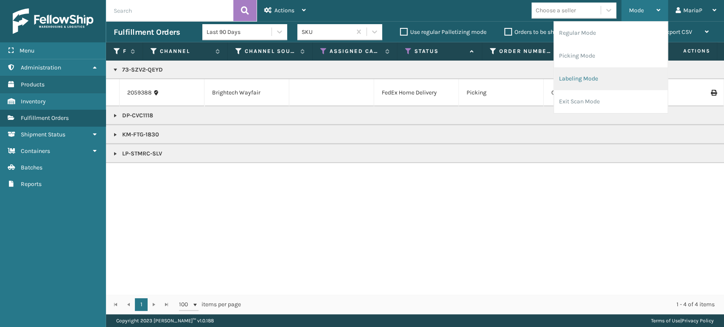
click at [623, 76] on li "Labeling Mode" at bounding box center [611, 78] width 114 height 23
